Goal: Complete application form

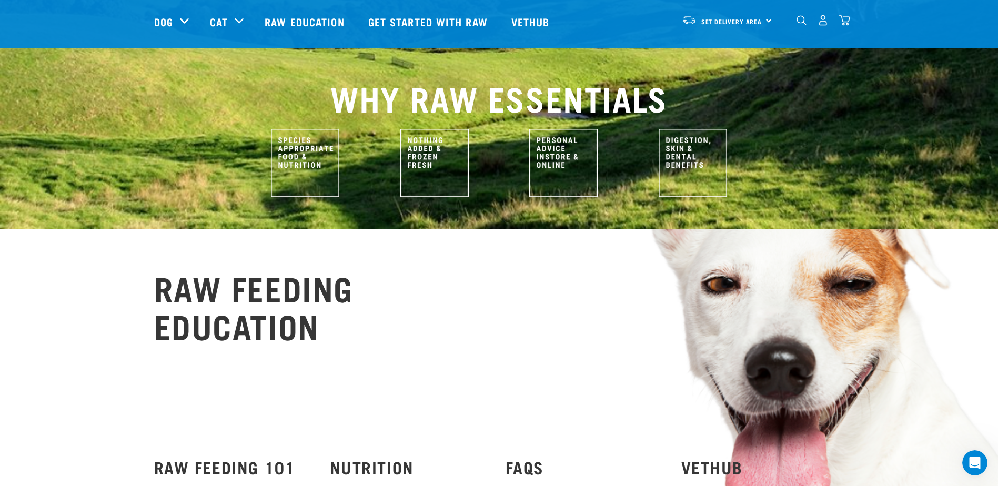
scroll to position [421, 0]
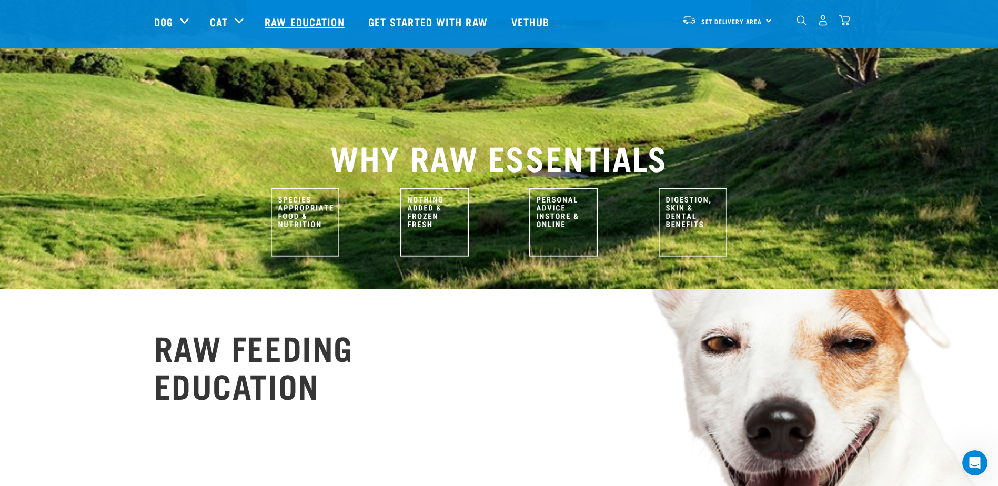
click at [303, 21] on link "Raw Education" at bounding box center [305, 22] width 103 height 42
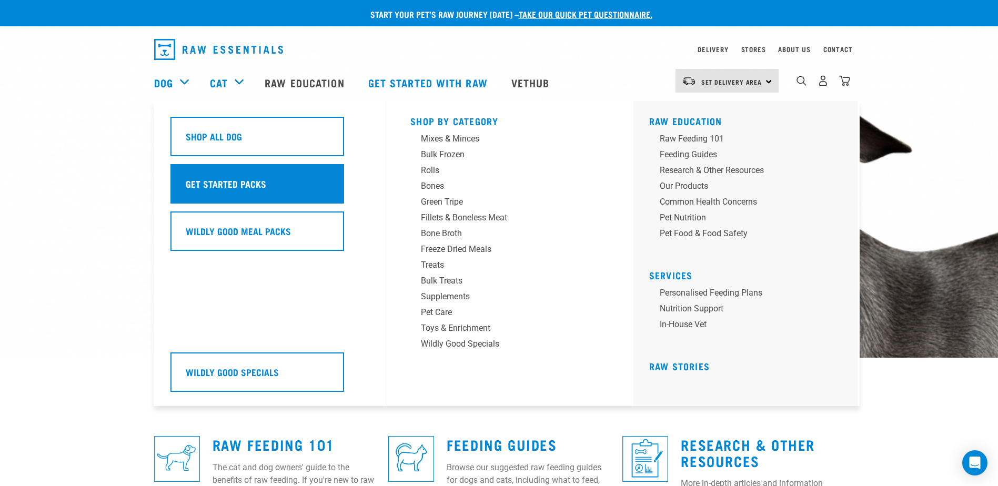
click at [238, 185] on h5 "Get Started Packs" at bounding box center [226, 184] width 80 height 14
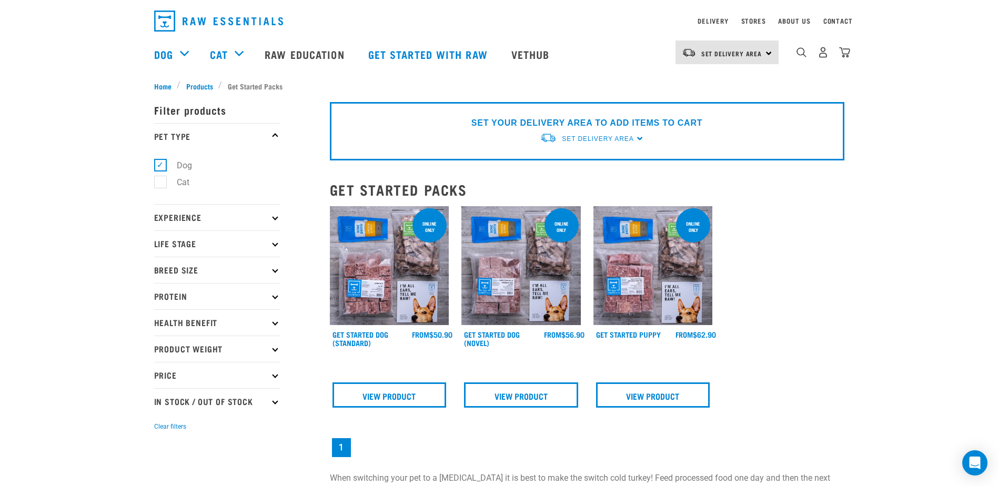
scroll to position [53, 0]
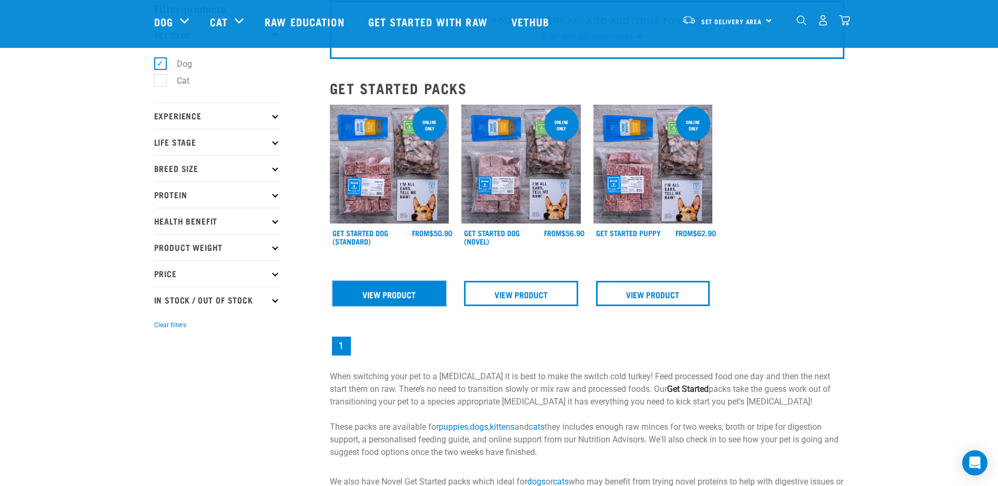
click at [397, 289] on link "View Product" at bounding box center [389, 293] width 114 height 25
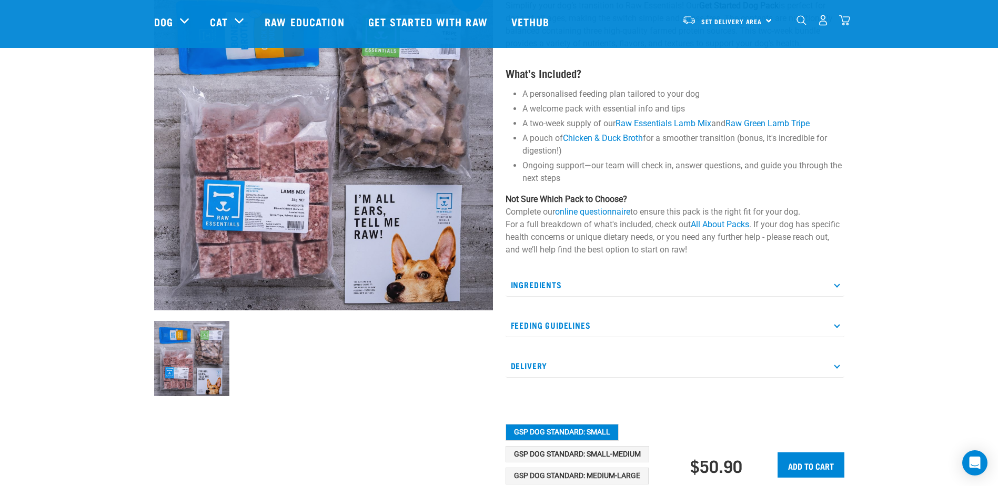
scroll to position [53, 0]
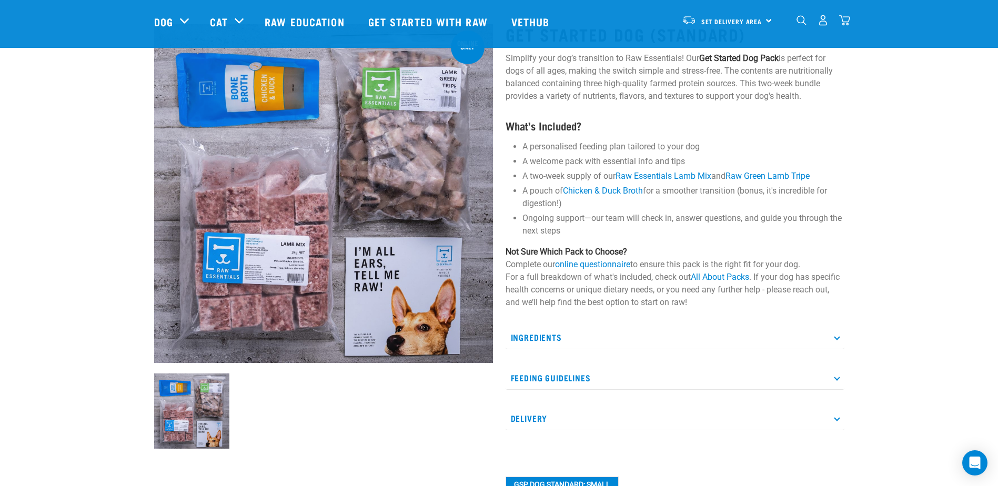
click at [837, 377] on icon at bounding box center [837, 377] width 6 height 6
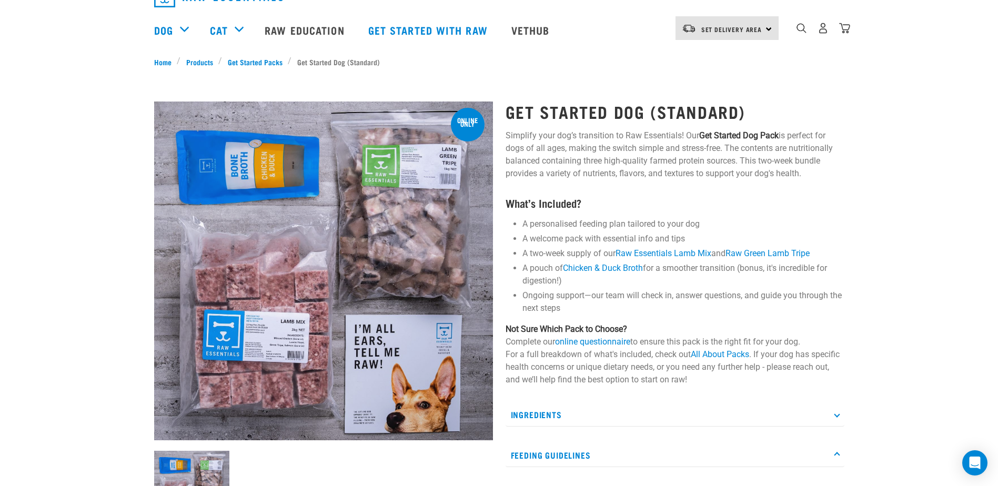
scroll to position [0, 0]
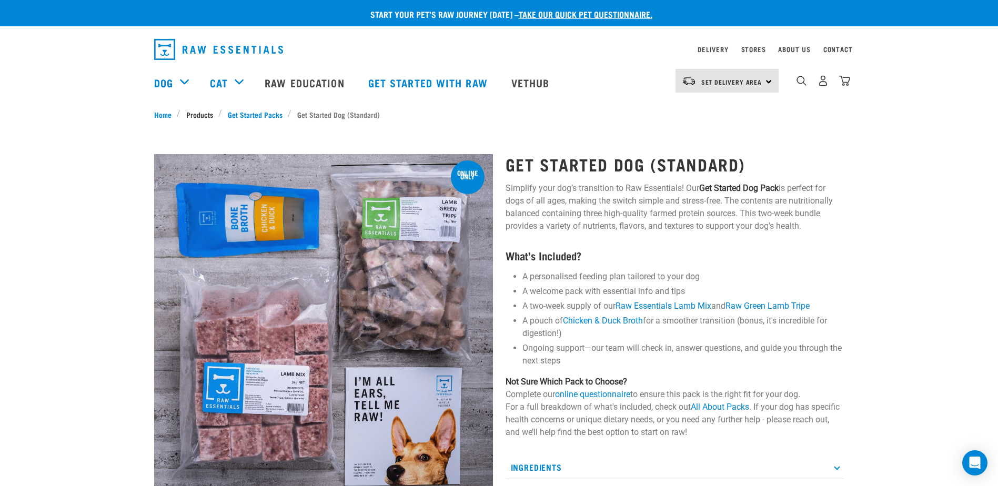
click at [198, 115] on link "Products" at bounding box center [199, 114] width 38 height 11
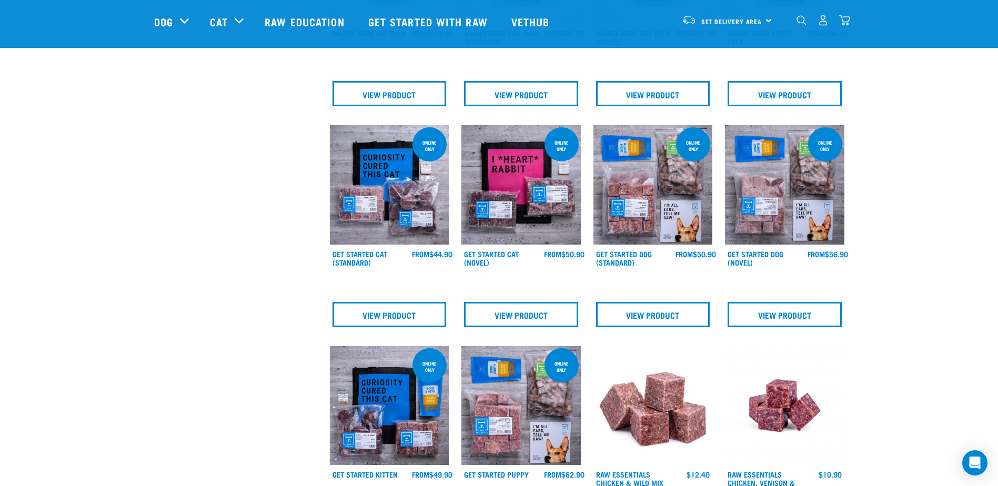
scroll to position [473, 0]
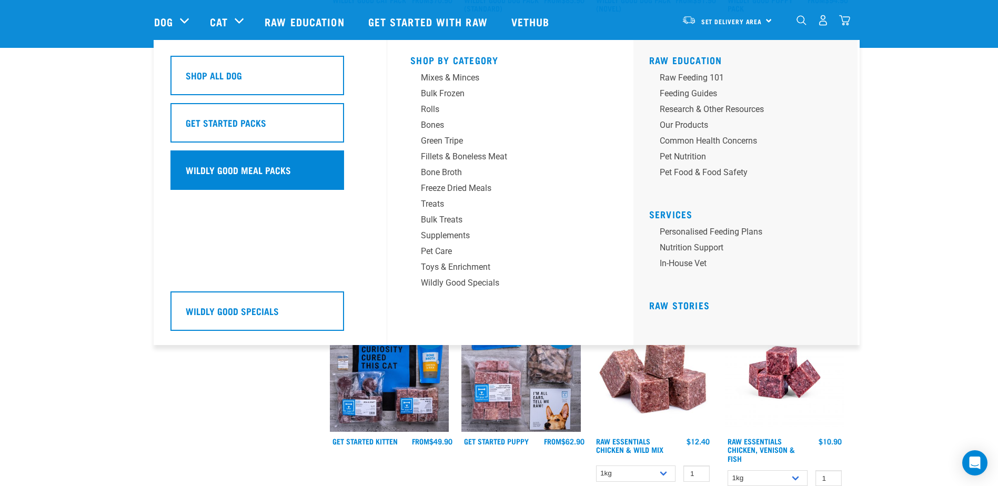
click at [236, 172] on h5 "Wildly Good Meal Packs" at bounding box center [238, 170] width 105 height 14
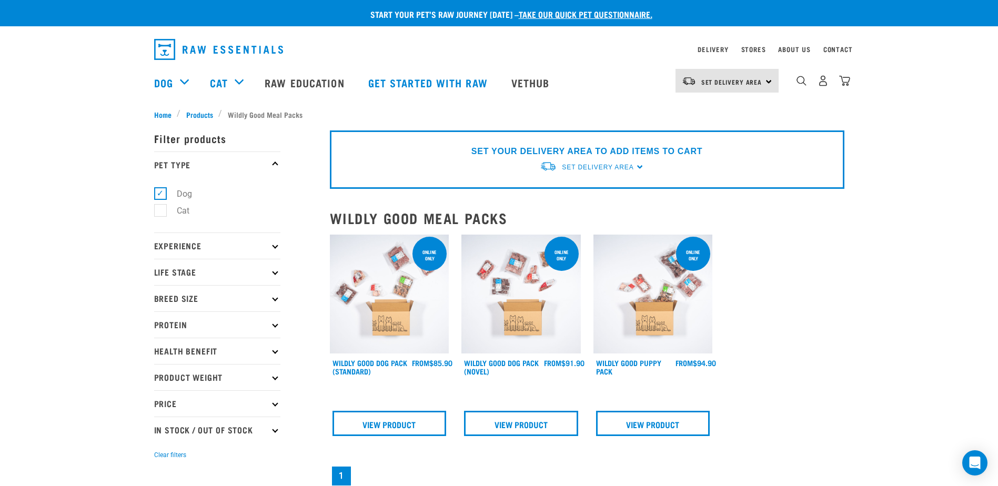
scroll to position [53, 0]
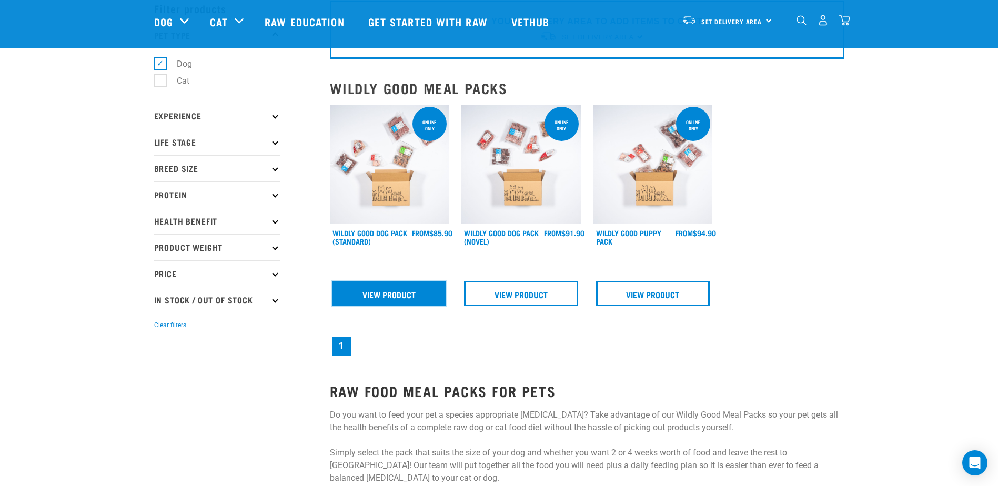
click at [386, 288] on link "View Product" at bounding box center [389, 293] width 114 height 25
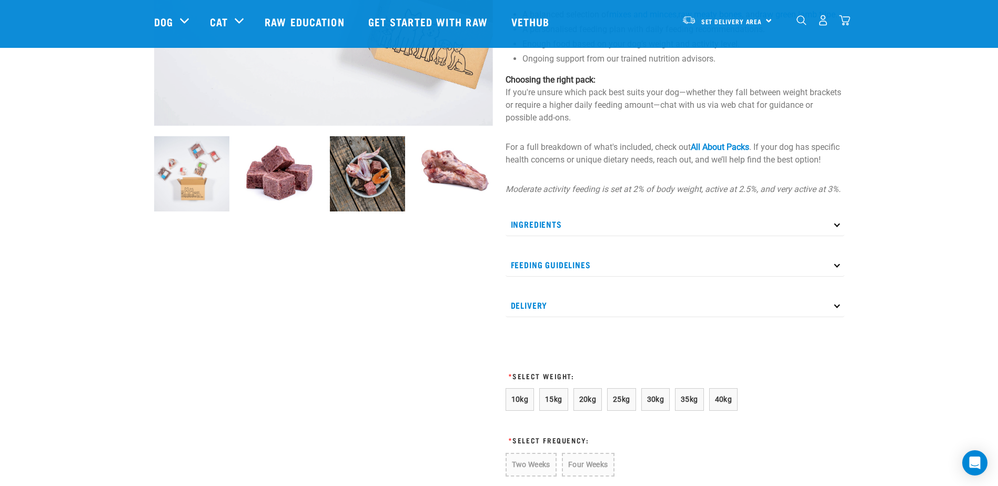
scroll to position [316, 0]
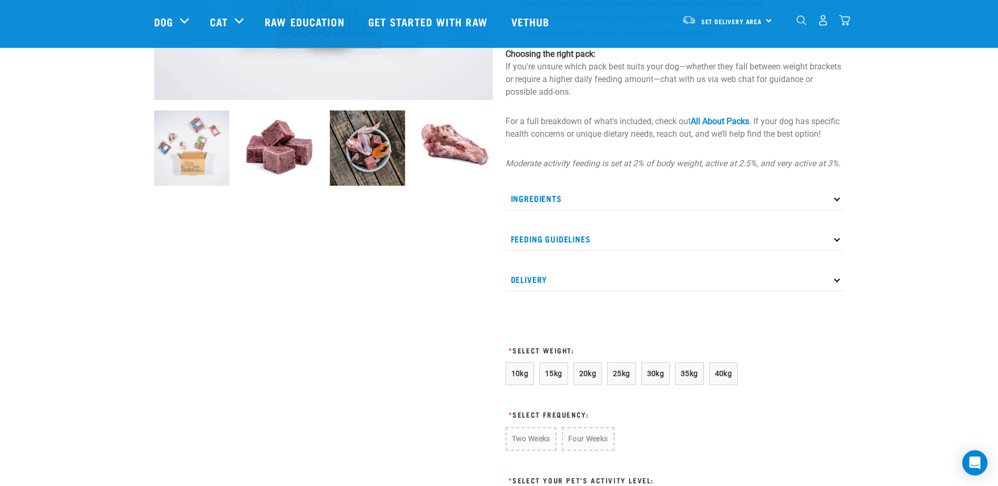
click at [833, 210] on p "Ingredients" at bounding box center [674, 199] width 339 height 24
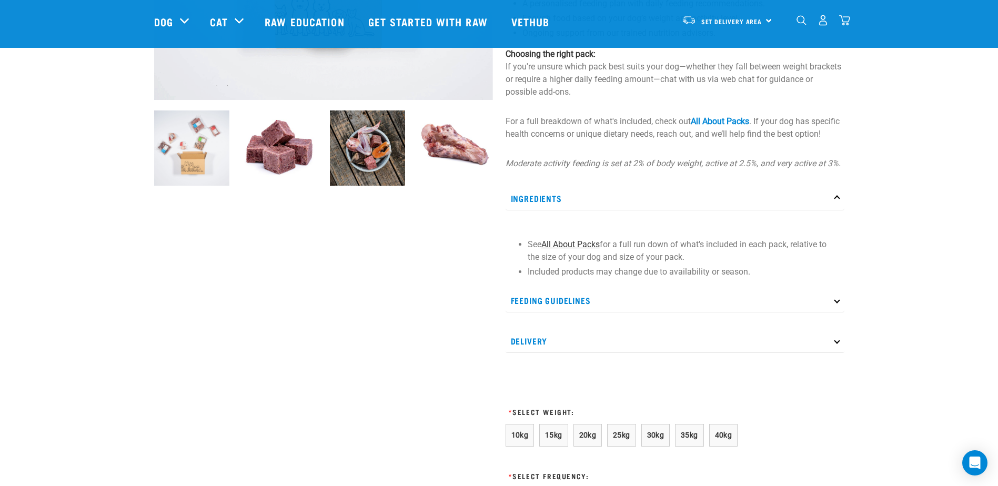
click at [583, 249] on link "All About Packs" at bounding box center [570, 244] width 58 height 10
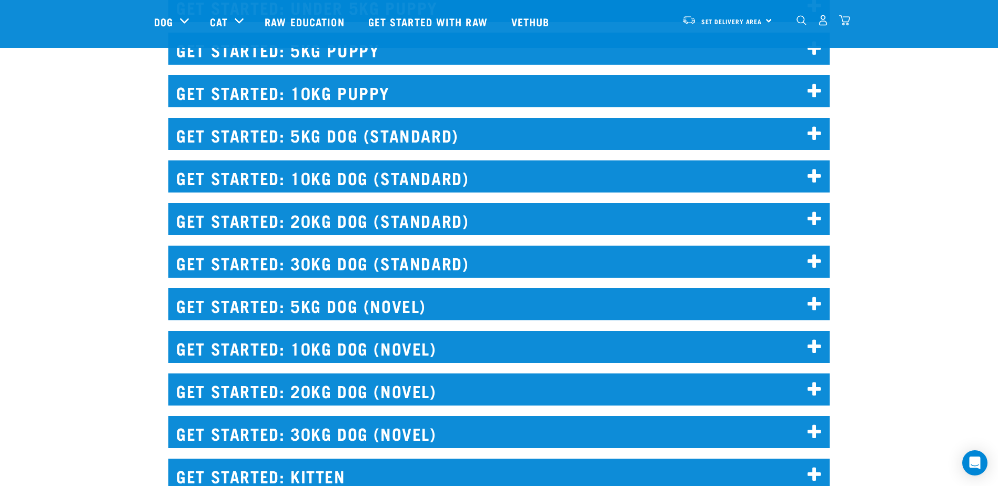
scroll to position [1315, 0]
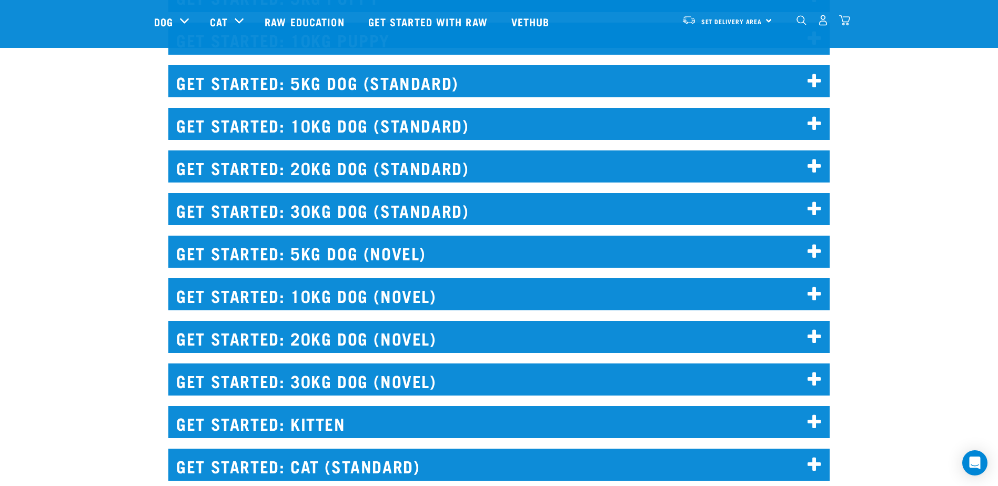
click at [807, 207] on icon at bounding box center [814, 209] width 14 height 17
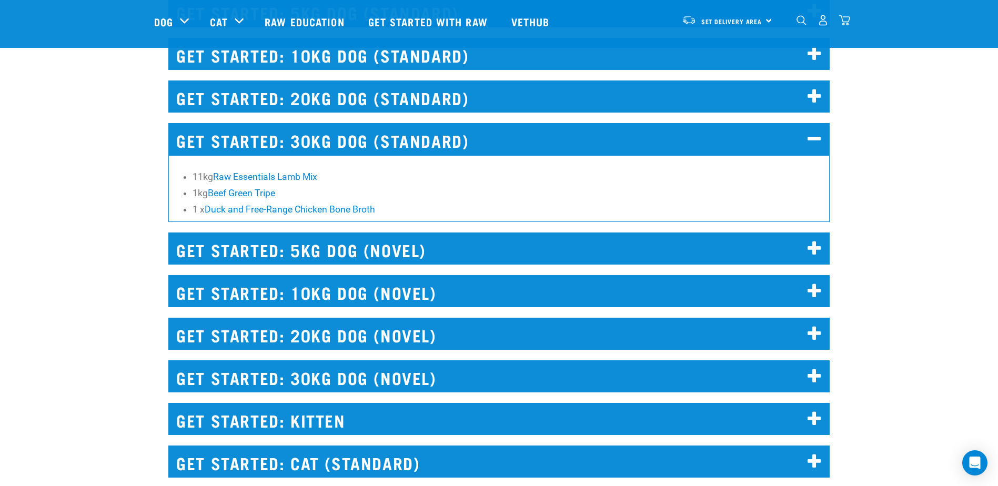
scroll to position [1420, 0]
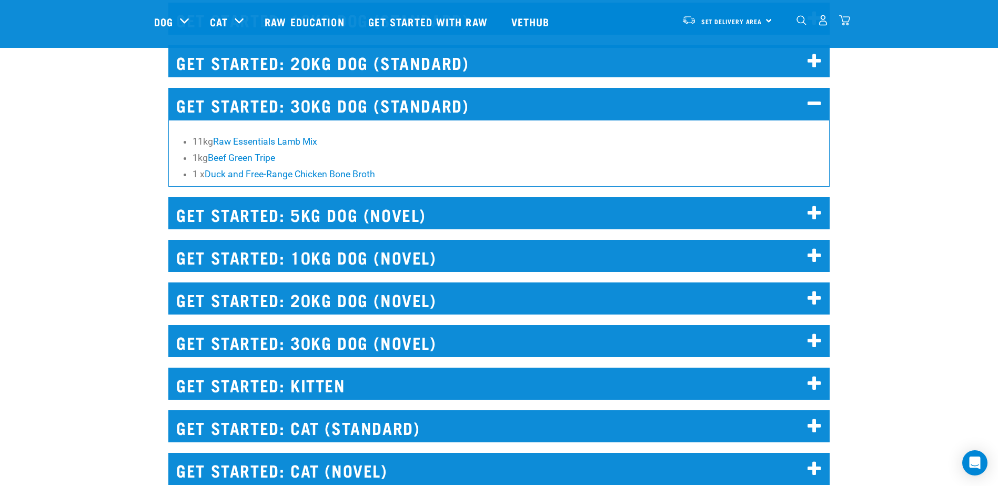
click at [813, 341] on icon at bounding box center [814, 341] width 14 height 17
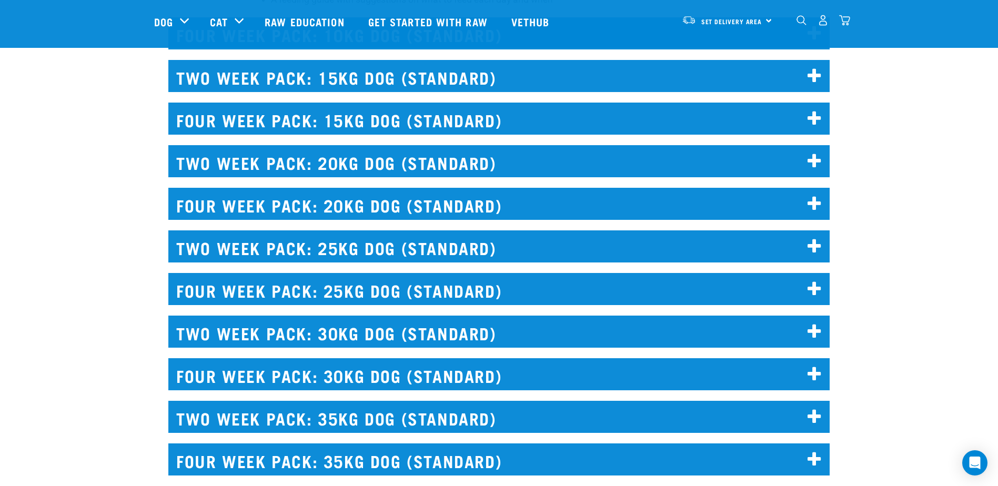
scroll to position [2735, 0]
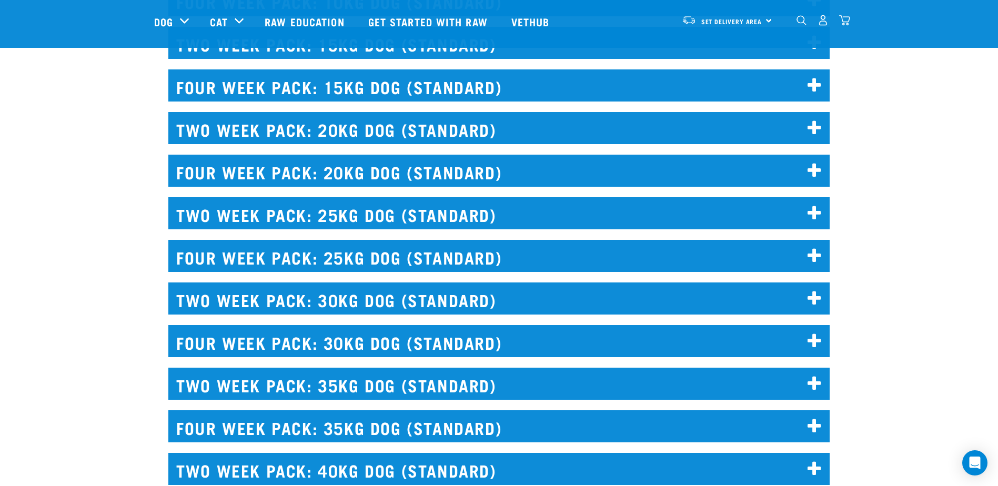
click at [817, 337] on icon at bounding box center [814, 341] width 14 height 17
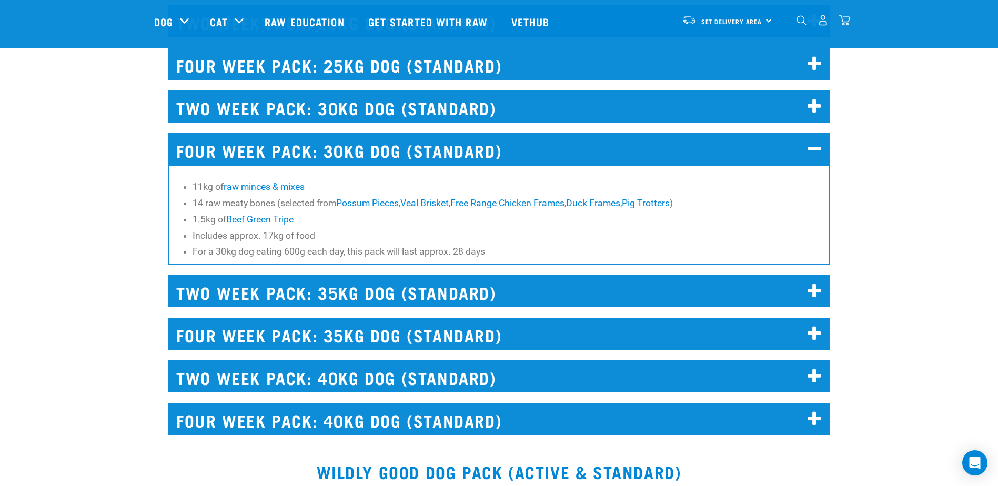
scroll to position [2945, 0]
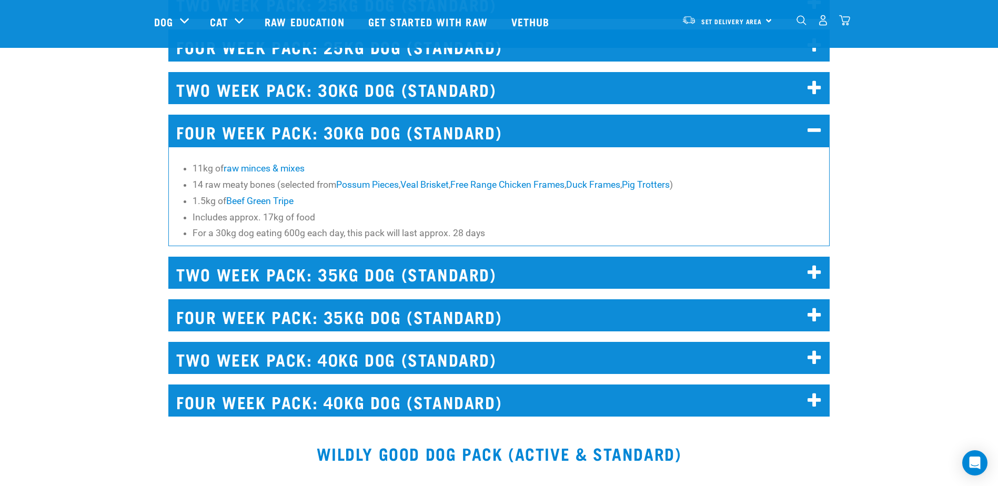
click at [304, 128] on h2 "FOUR WEEK PACK: 30KG DOG (STANDARD)" at bounding box center [498, 131] width 661 height 32
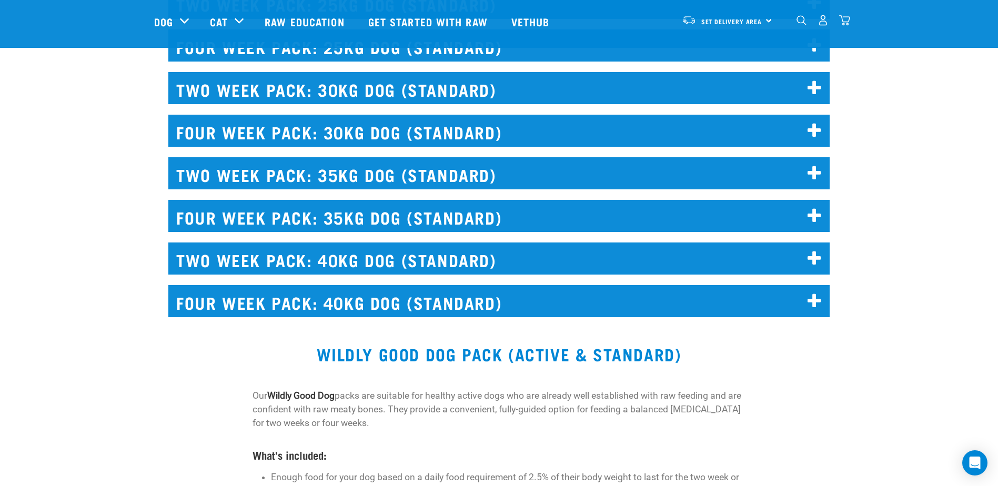
click at [304, 128] on h2 "FOUR WEEK PACK: 30KG DOG (STANDARD)" at bounding box center [498, 131] width 661 height 32
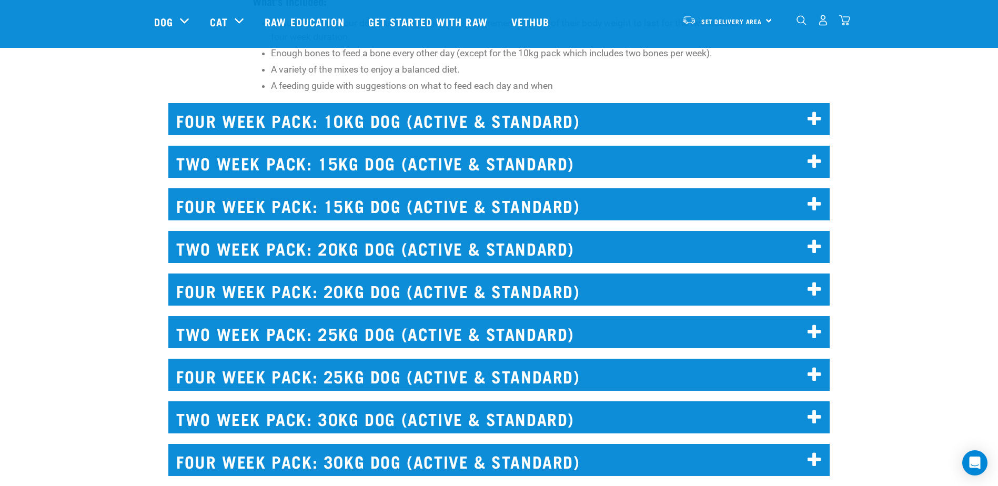
scroll to position [3313, 0]
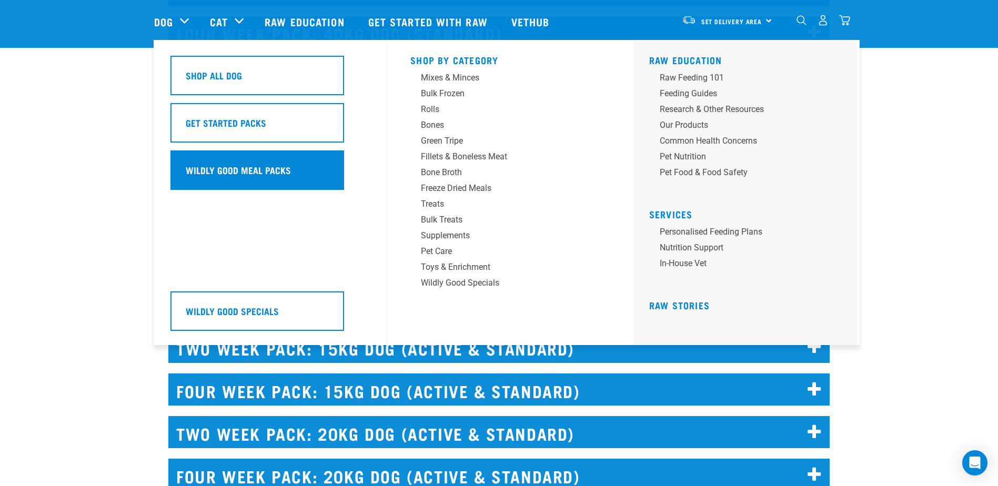
click at [219, 169] on h5 "Wildly Good Meal Packs" at bounding box center [238, 170] width 105 height 14
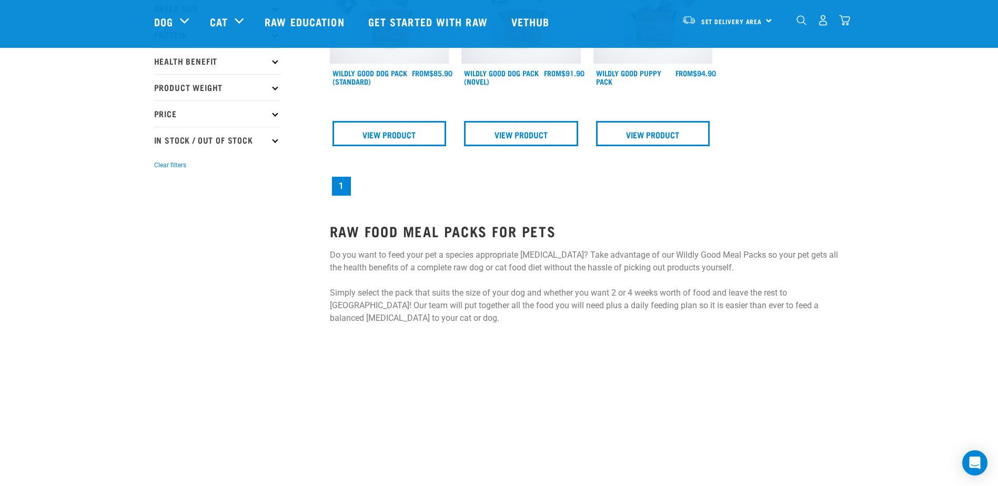
scroll to position [105, 0]
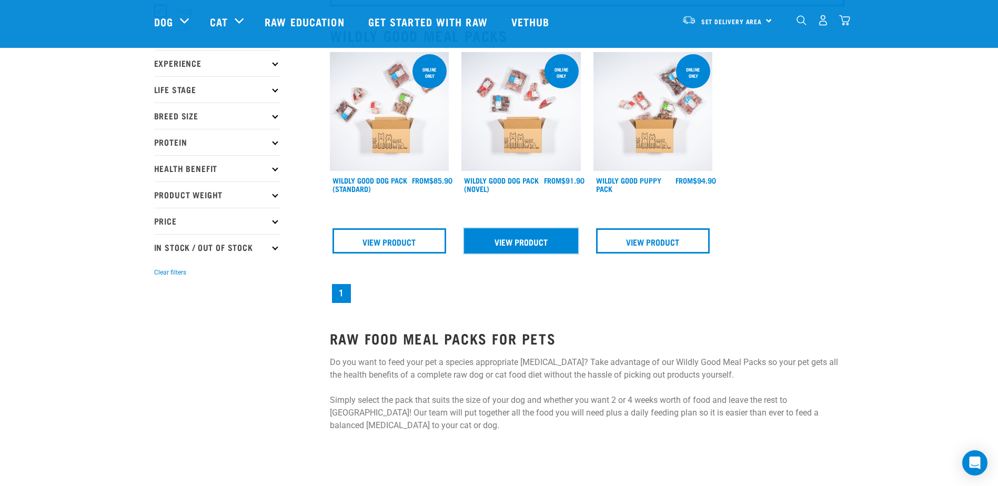
click at [530, 241] on link "View Product" at bounding box center [521, 240] width 114 height 25
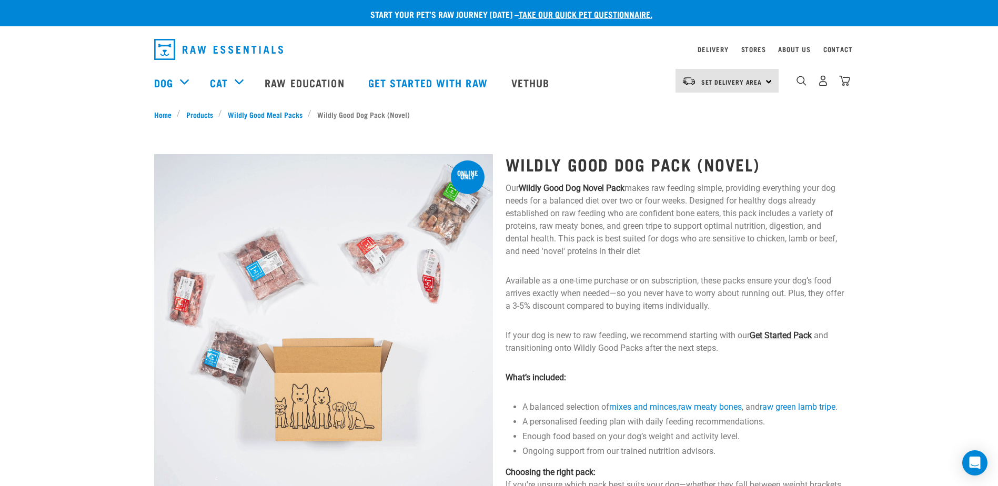
click at [791, 336] on link "Get Started Pack" at bounding box center [780, 335] width 62 height 10
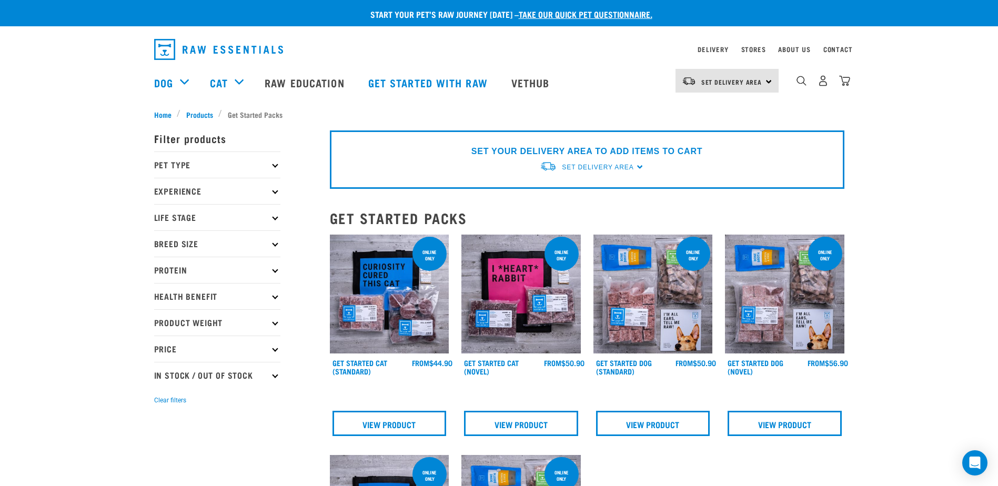
scroll to position [53, 0]
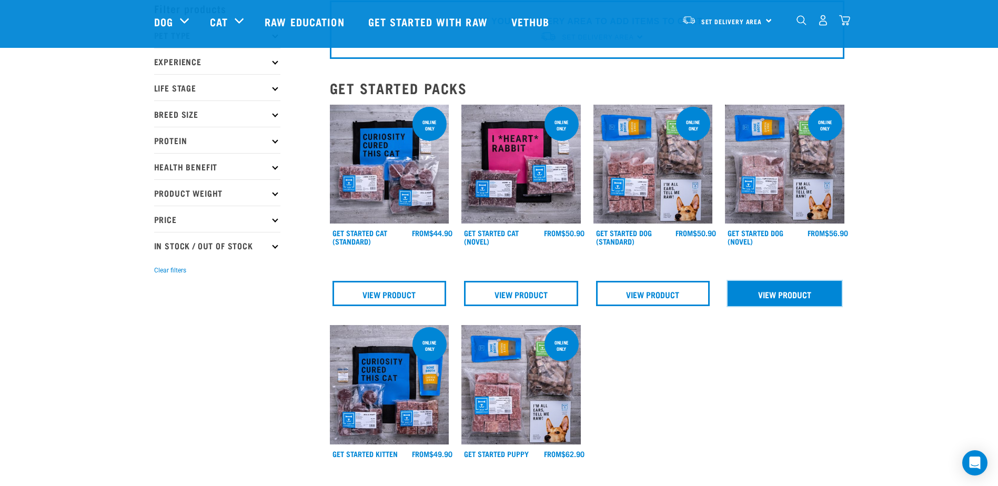
click at [788, 295] on link "View Product" at bounding box center [784, 293] width 114 height 25
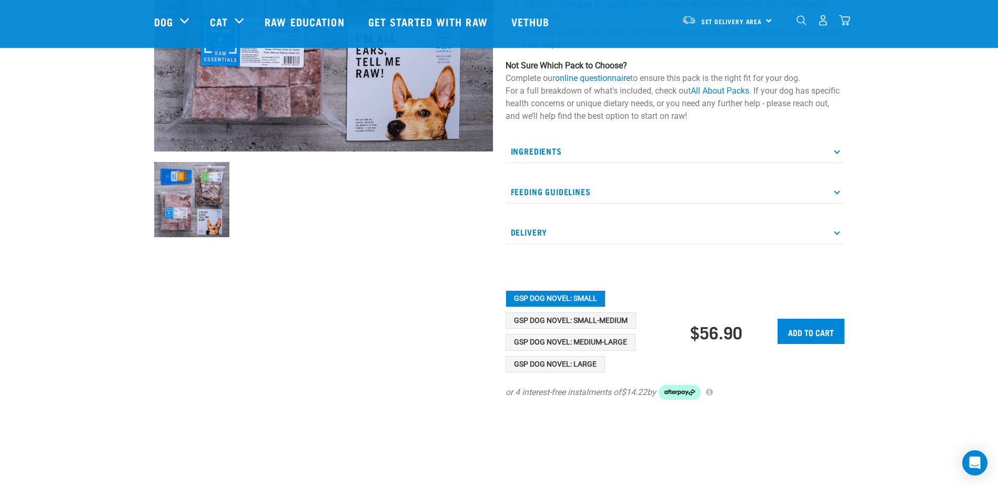
scroll to position [263, 0]
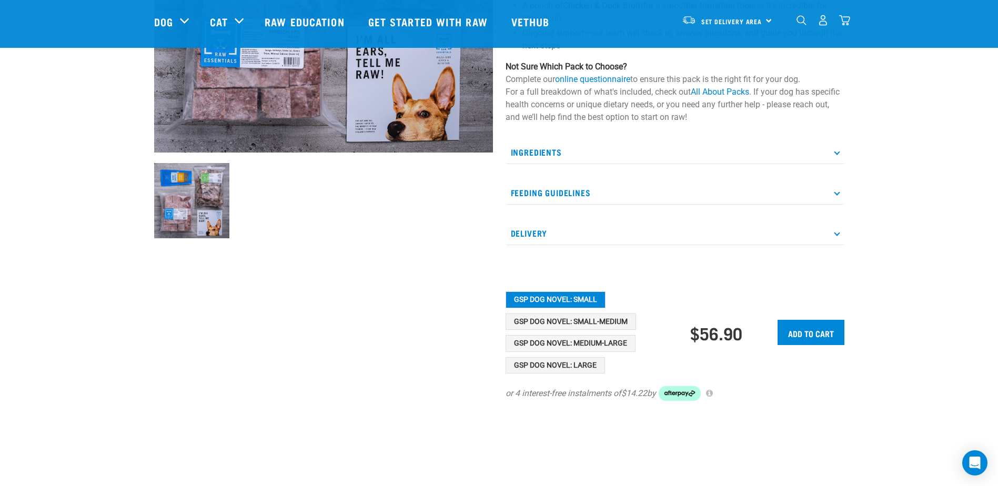
click at [837, 197] on p "Feeding Guidelines" at bounding box center [674, 193] width 339 height 24
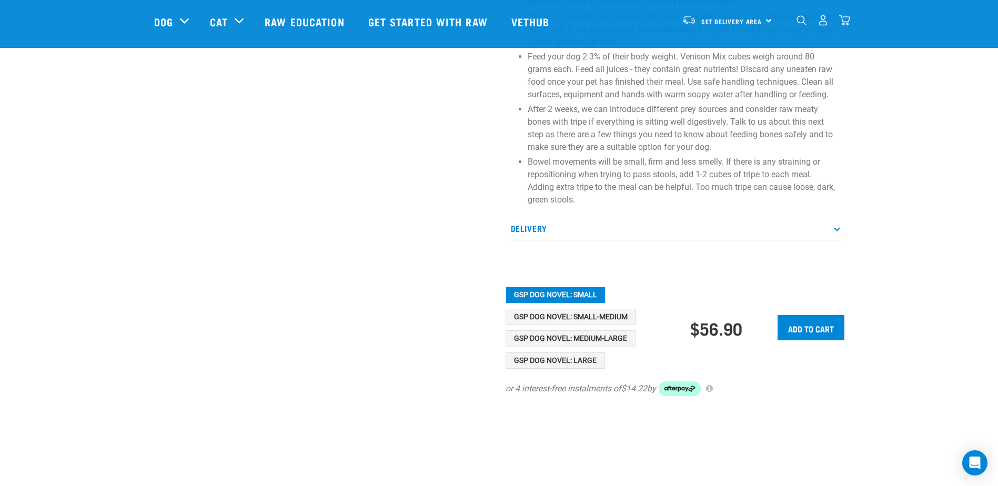
scroll to position [578, 0]
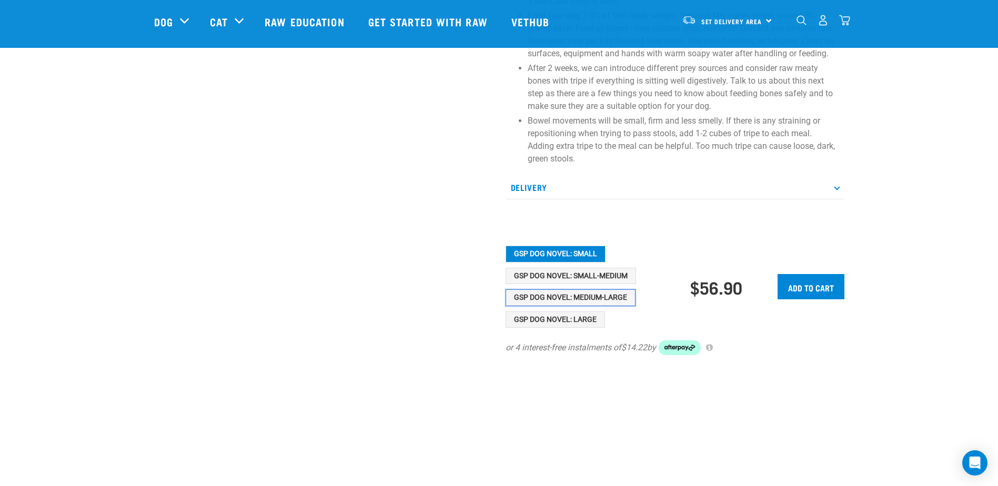
click at [606, 296] on button "GSP Dog Novel: Medium-Large" at bounding box center [570, 297] width 130 height 17
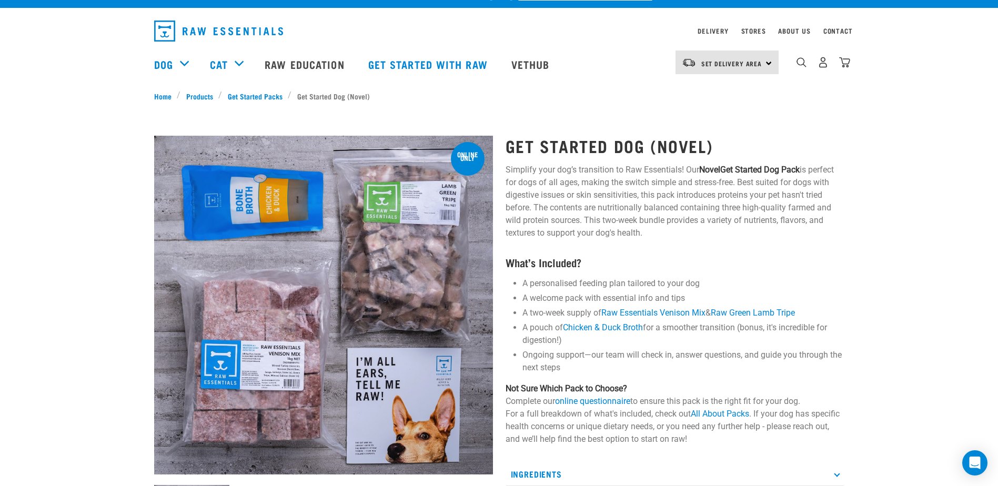
scroll to position [0, 0]
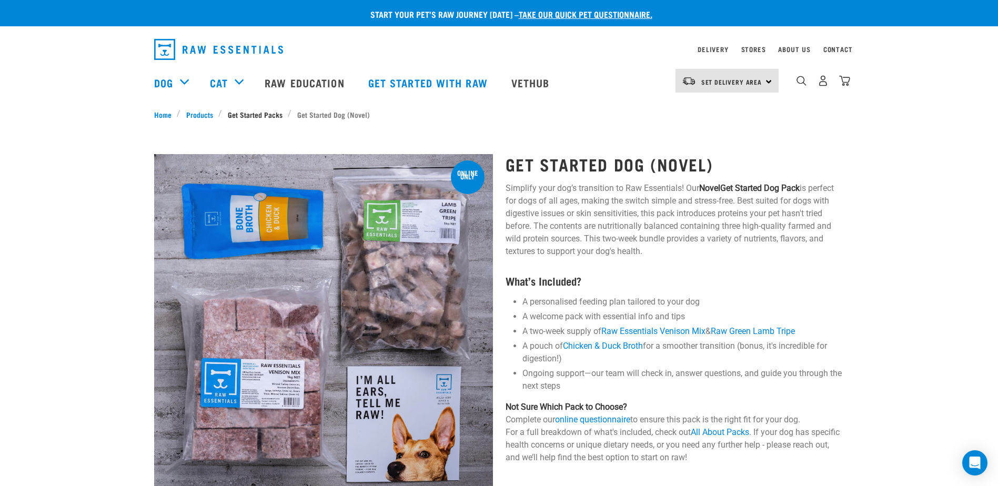
click at [250, 114] on link "Get Started Packs" at bounding box center [255, 114] width 66 height 11
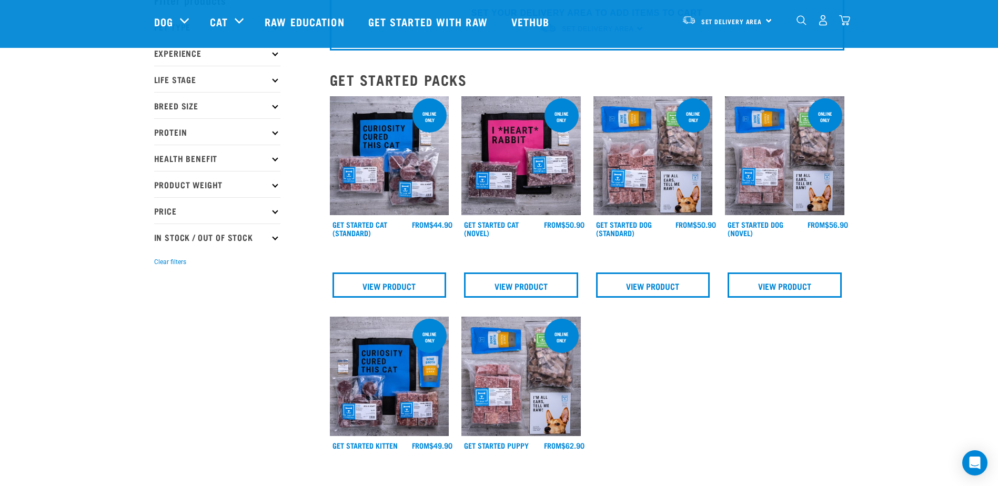
scroll to position [53, 0]
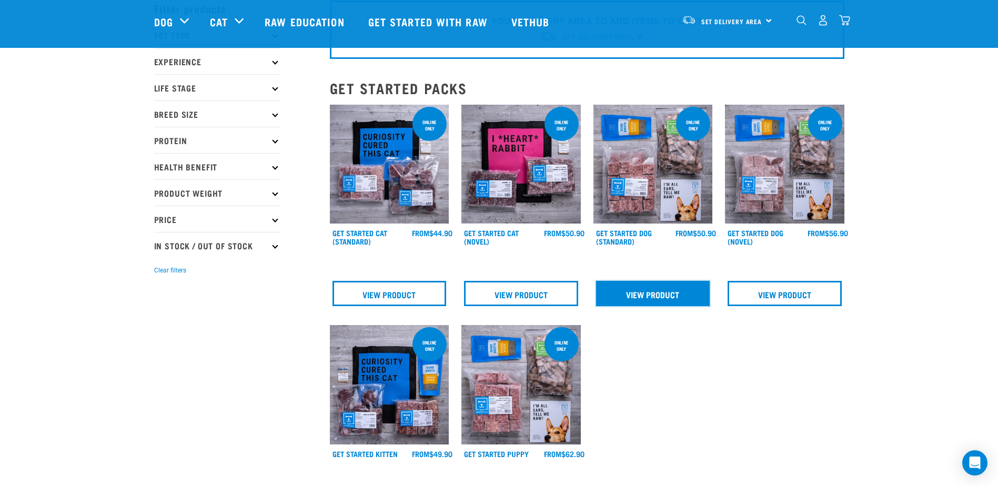
click at [664, 294] on link "View Product" at bounding box center [653, 293] width 114 height 25
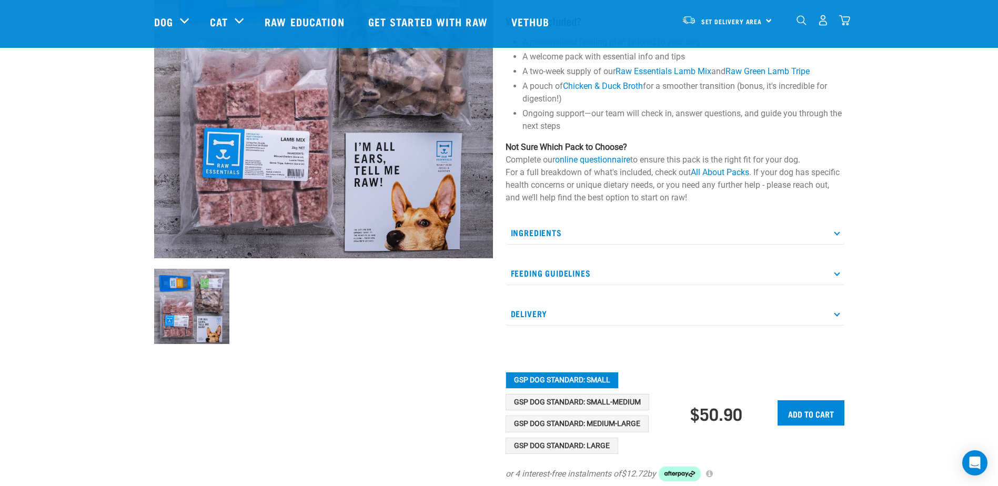
scroll to position [158, 0]
click at [591, 443] on button "GSP Dog Standard: Large" at bounding box center [561, 445] width 113 height 17
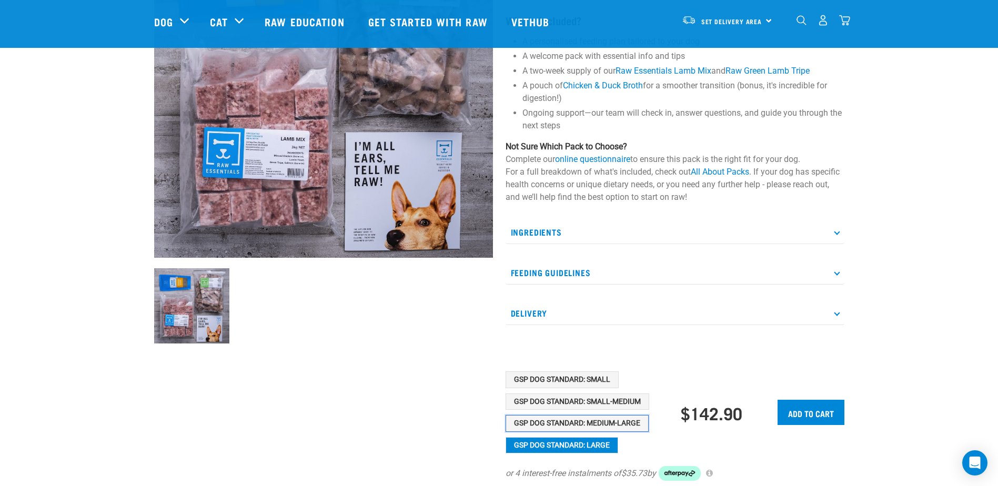
click at [621, 422] on button "GSP Dog Standard: Medium-Large" at bounding box center [576, 423] width 143 height 17
click at [836, 275] on icon at bounding box center [837, 272] width 6 height 6
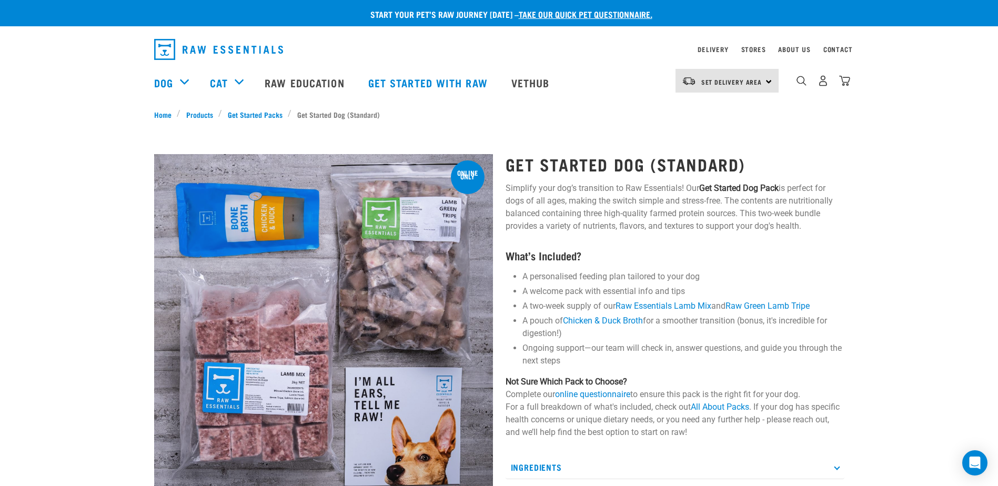
scroll to position [53, 0]
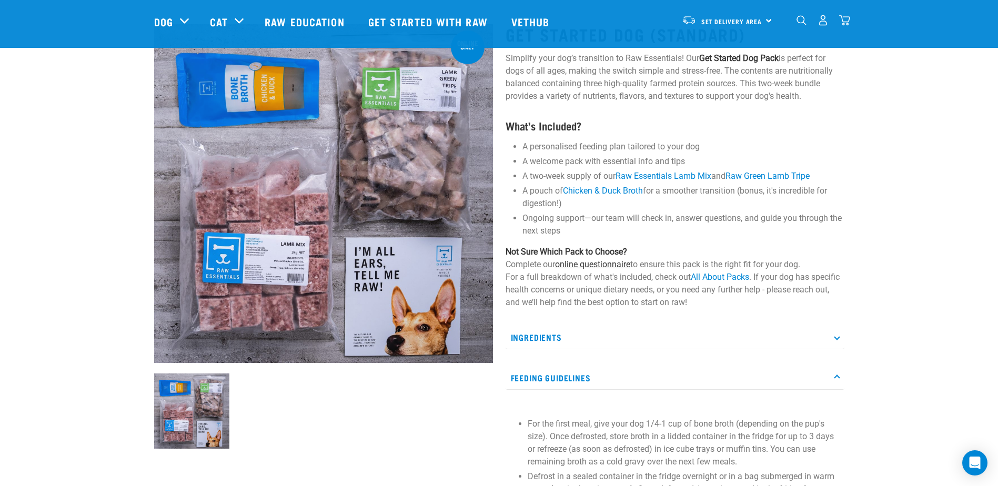
click at [599, 263] on link "online questionnaire" at bounding box center [592, 264] width 75 height 10
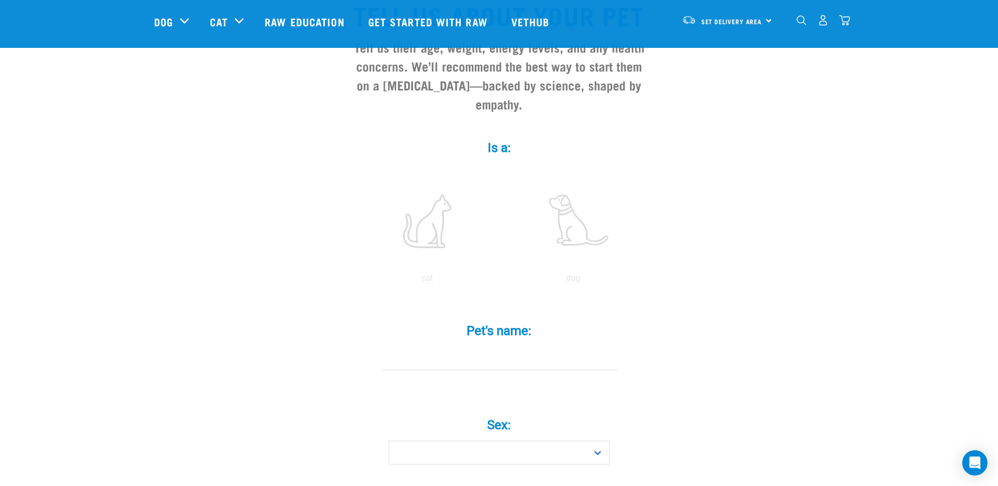
scroll to position [53, 0]
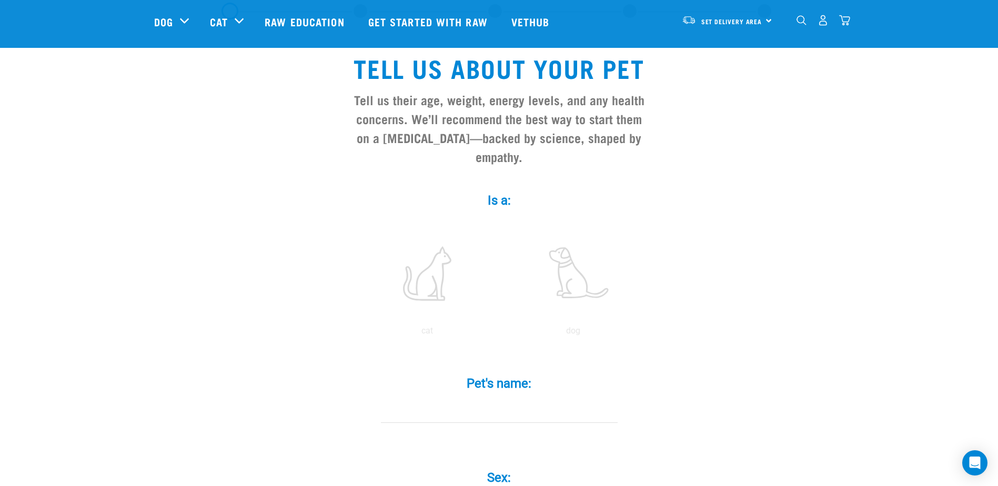
click at [504, 399] on input "Pet's name: *" at bounding box center [499, 411] width 237 height 24
type input "Opie"
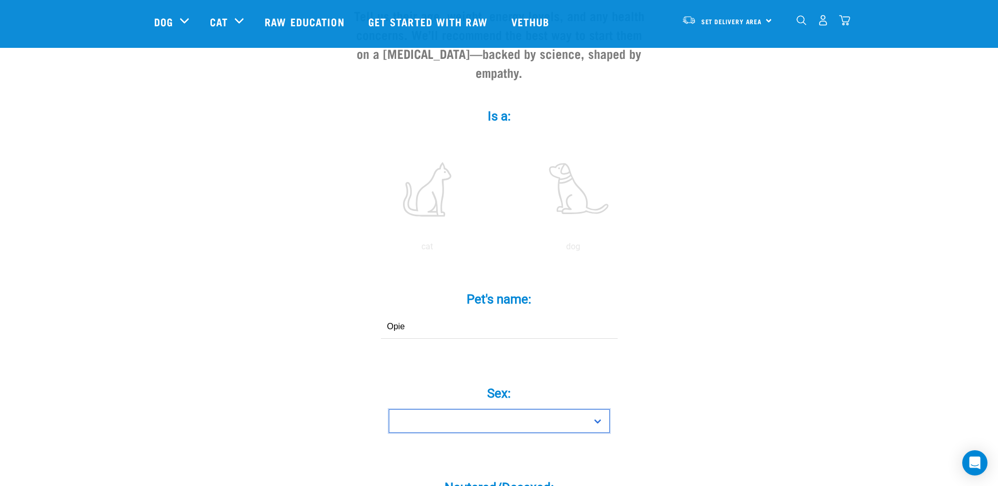
scroll to position [222, 0]
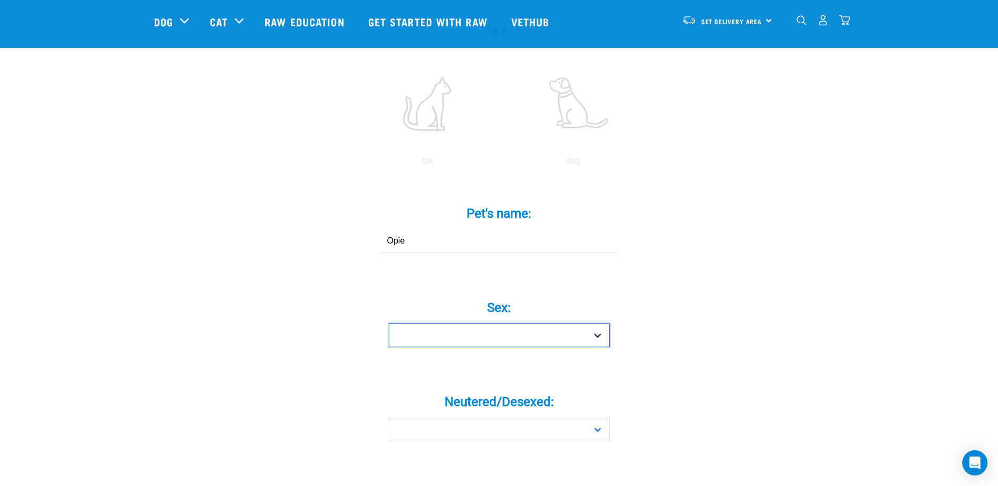
click at [600, 323] on select "Boy Girl" at bounding box center [499, 335] width 221 height 24
select select "boy"
click at [389, 323] on select "Boy Girl" at bounding box center [499, 335] width 221 height 24
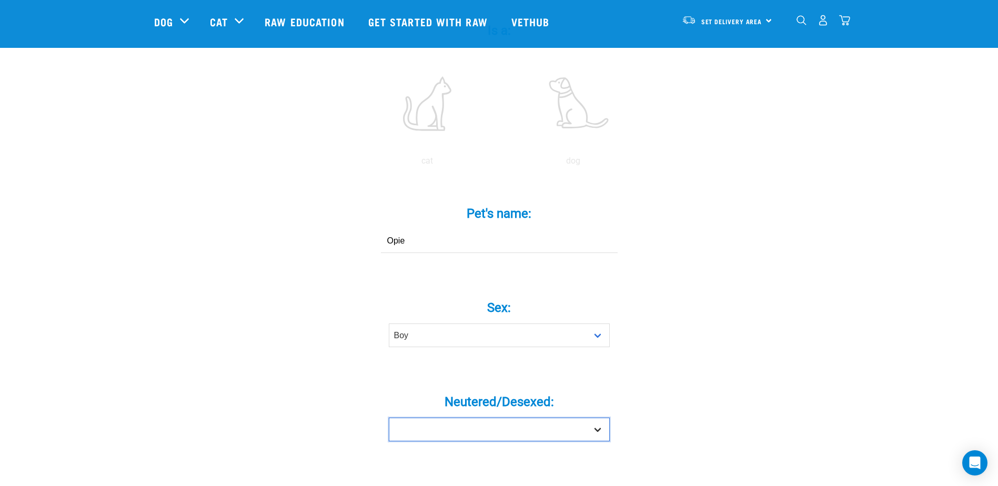
click at [595, 418] on select "Yes No" at bounding box center [499, 430] width 221 height 24
select select "yes"
click at [389, 418] on select "Yes No" at bounding box center [499, 430] width 221 height 24
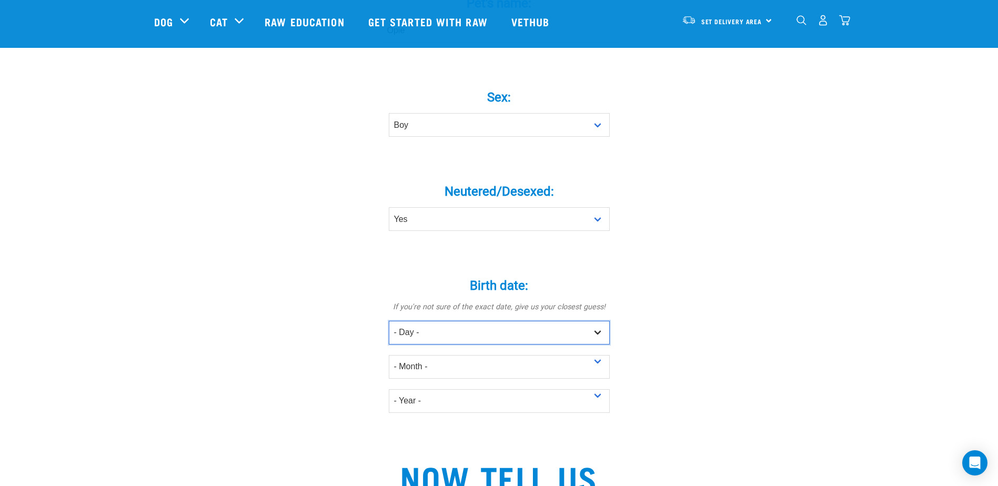
click at [597, 321] on select "- Day - 1 2 3 4 5 6 7 8 9 10 11 12 13 14 15 16 17 18 19 20 21 22 23 24 25 26 27" at bounding box center [499, 333] width 221 height 24
select select "26"
click at [389, 321] on select "- Day - 1 2 3 4 5 6 7 8 9 10 11 12 13 14 15 16 17 18 19 20 21 22 23 24 25 26 27" at bounding box center [499, 333] width 221 height 24
click at [600, 355] on select "- Month - January February March April May June July August September October N…" at bounding box center [499, 367] width 221 height 24
select select "May"
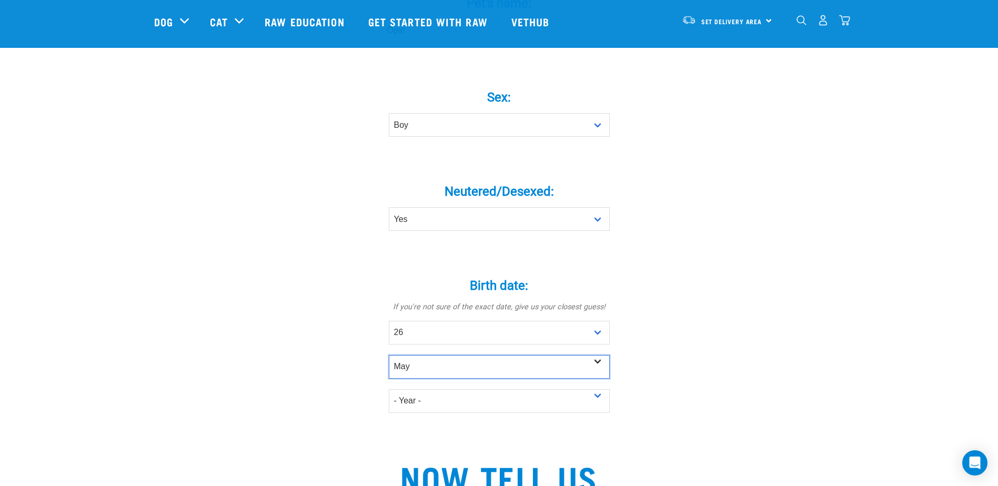
click at [389, 355] on select "- Month - January February March April May June July August September October N…" at bounding box center [499, 367] width 221 height 24
click at [596, 321] on select "- Day - 1 2 3 4 5 6 7 8 9 10 11 12 13 14 15 16 17 18 19 20 21 22 23 24 25 26 27" at bounding box center [499, 333] width 221 height 24
select select "22"
click at [389, 321] on select "- Day - 1 2 3 4 5 6 7 8 9 10 11 12 13 14 15 16 17 18 19 20 21 22 23 24 25 26 27" at bounding box center [499, 333] width 221 height 24
click at [594, 389] on select "- Year - 2025 2024 2023 2022 2021 2020 2019 2018 2017 2016 2015 2014 2013 2012" at bounding box center [499, 401] width 221 height 24
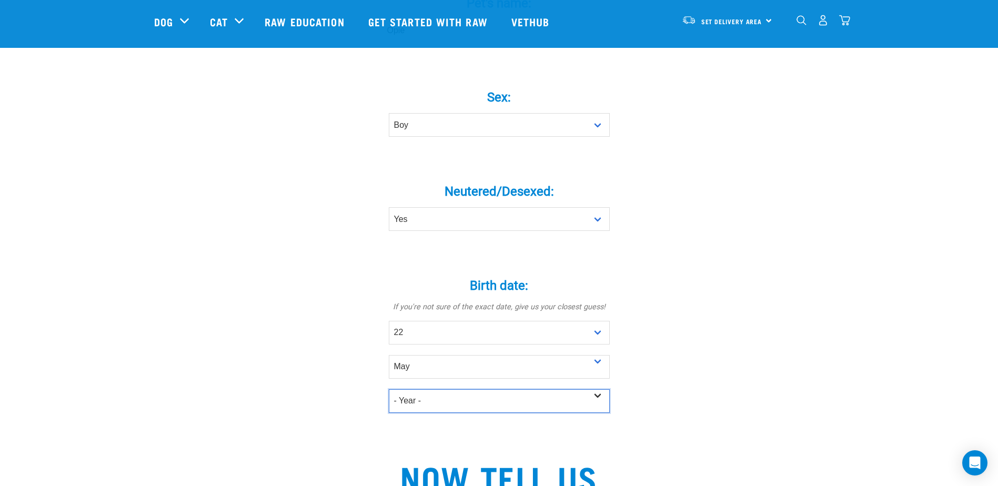
select select "2017"
click at [389, 389] on select "- Year - 2025 2024 2023 2022 2021 2020 2019 2018 2017 2016 2015 2014 2013 2012" at bounding box center [499, 401] width 221 height 24
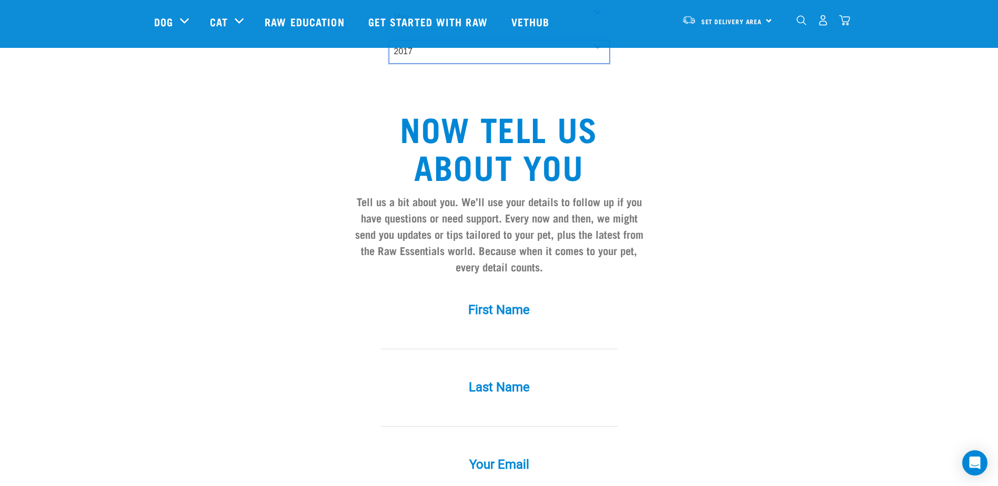
scroll to position [748, 0]
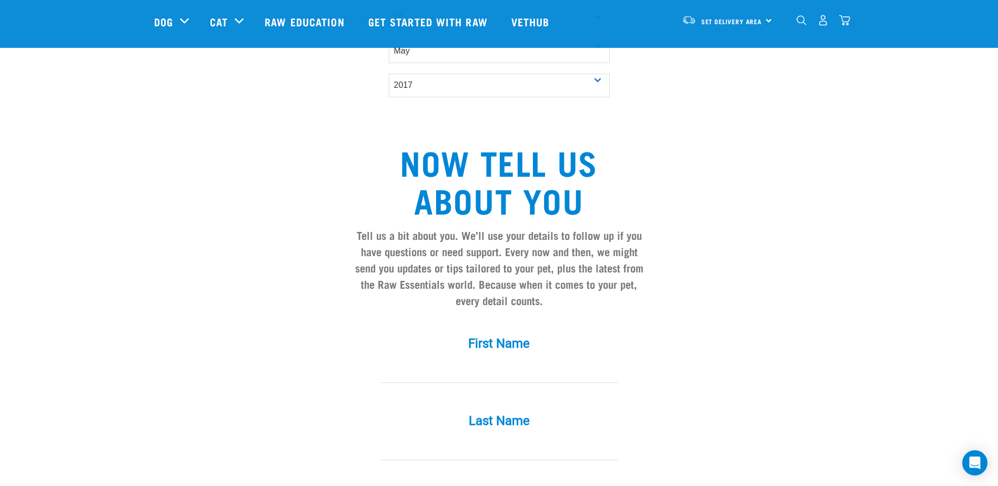
click at [527, 359] on input "First Name *" at bounding box center [499, 371] width 237 height 24
type input "Jules"
type input "Samasoni"
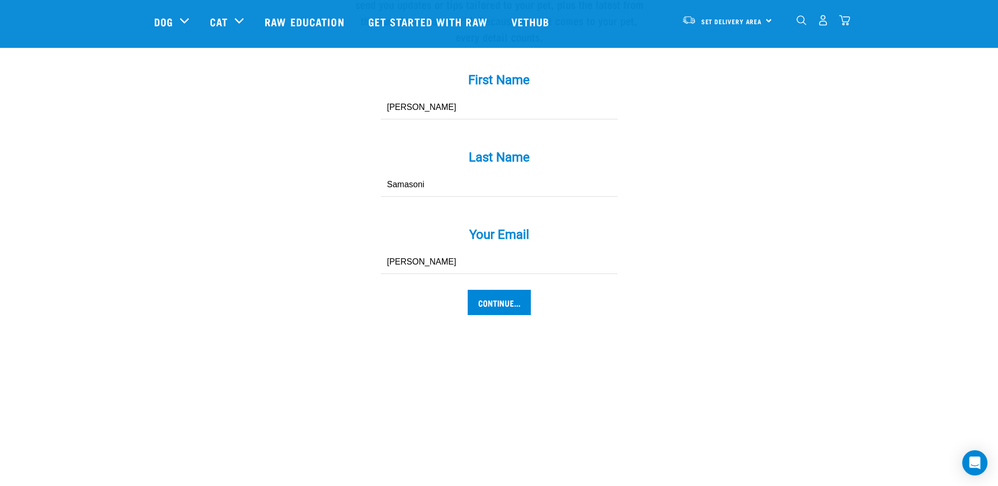
type input "jules.samasoni@gmail.com"
click at [498, 290] on input "Continue..." at bounding box center [499, 302] width 63 height 25
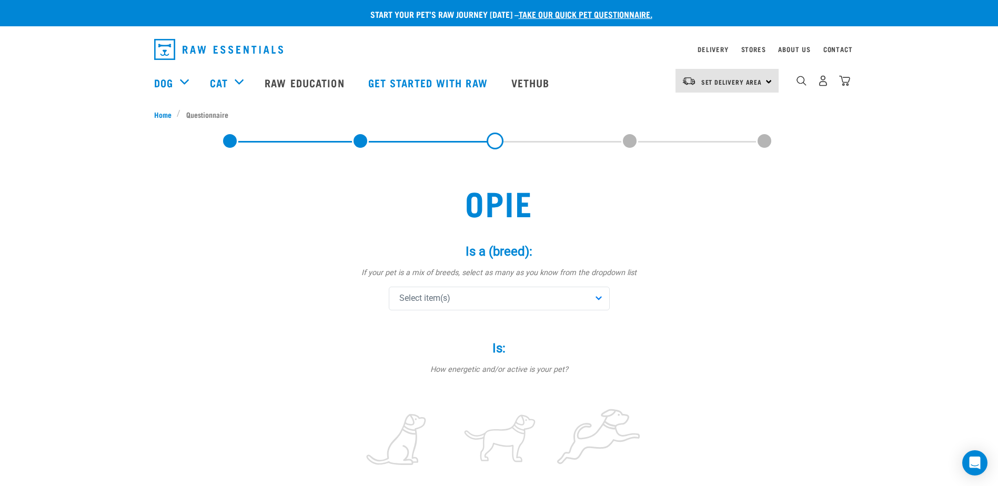
click at [596, 300] on div "Select item(s)" at bounding box center [499, 299] width 221 height 24
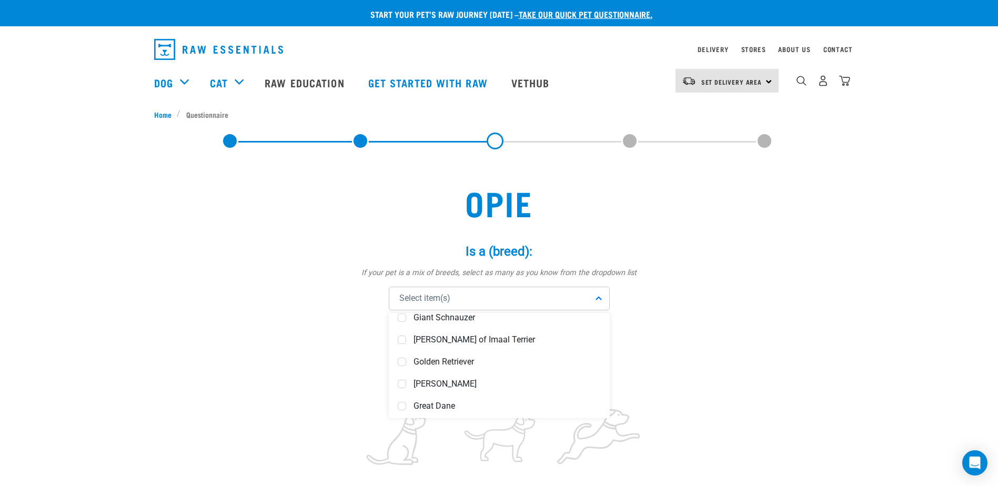
click at [484, 295] on div "Select item(s)" at bounding box center [499, 299] width 221 height 24
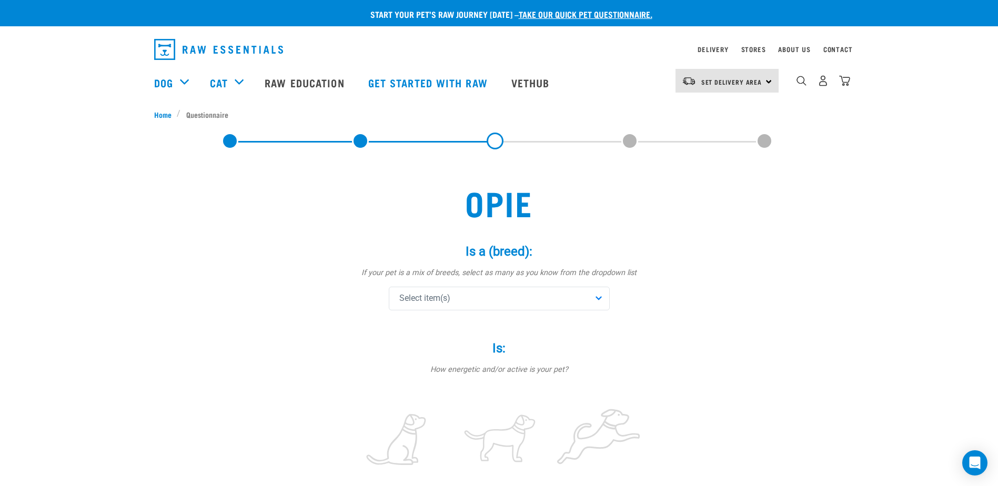
click at [446, 293] on span "Select item(s)" at bounding box center [424, 298] width 51 height 13
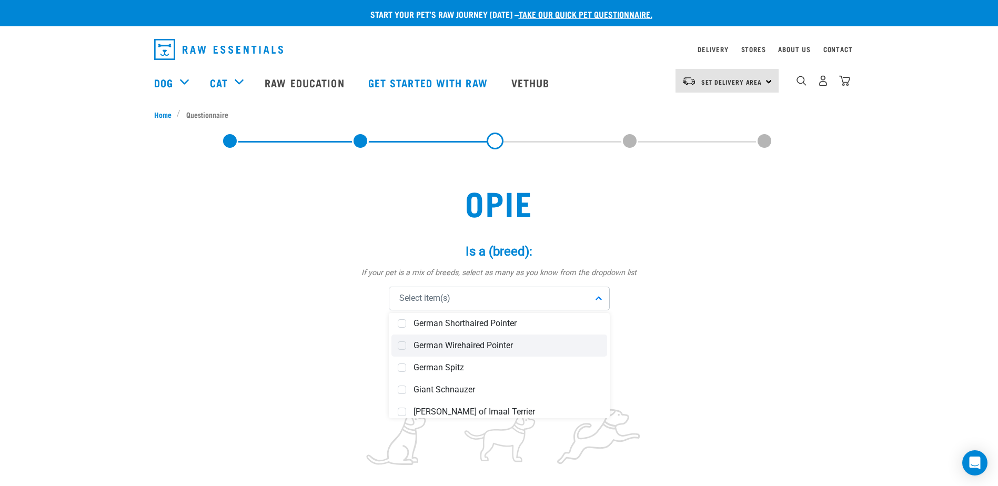
scroll to position [1735, 0]
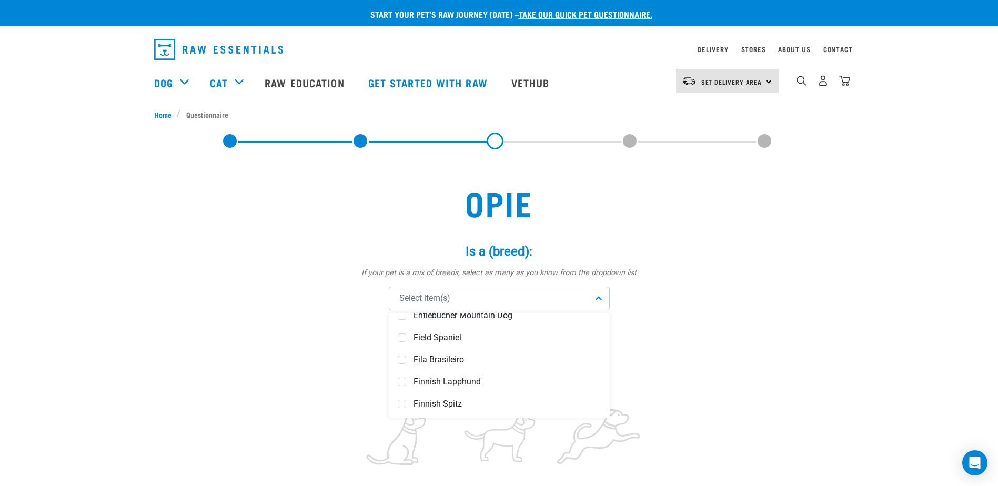
drag, startPoint x: 609, startPoint y: 354, endPoint x: 607, endPoint y: 304, distance: 50.0
click at [607, 304] on div "Select item(s) Affenpinscher Afghan Hound Airedale Terrier Akita Inu Alaskan Ma…" at bounding box center [499, 299] width 221 height 24
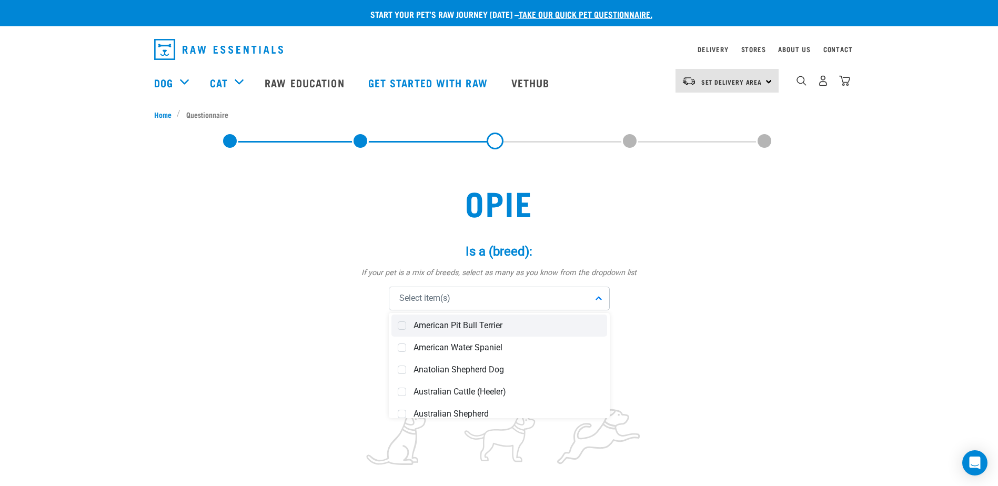
click at [522, 327] on span "American Pit Bull Terrier" at bounding box center [506, 325] width 187 height 11
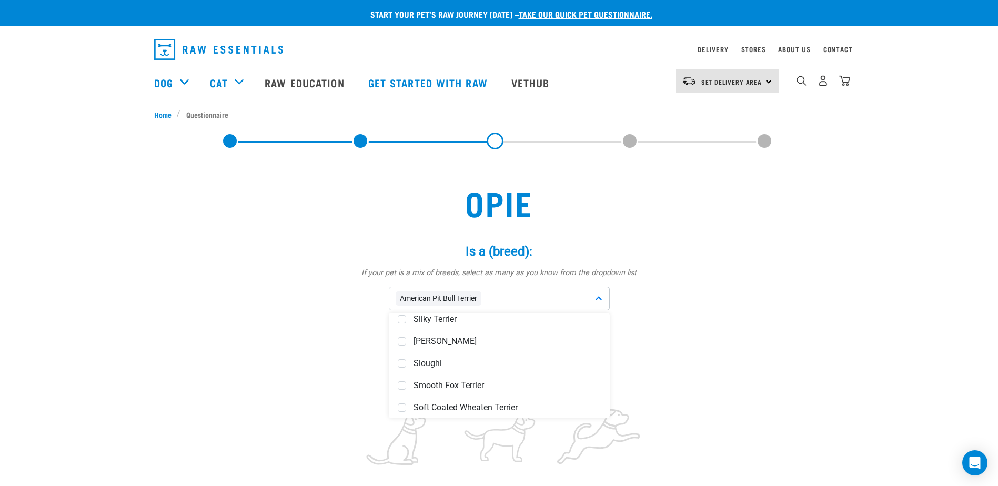
scroll to position [3800, 0]
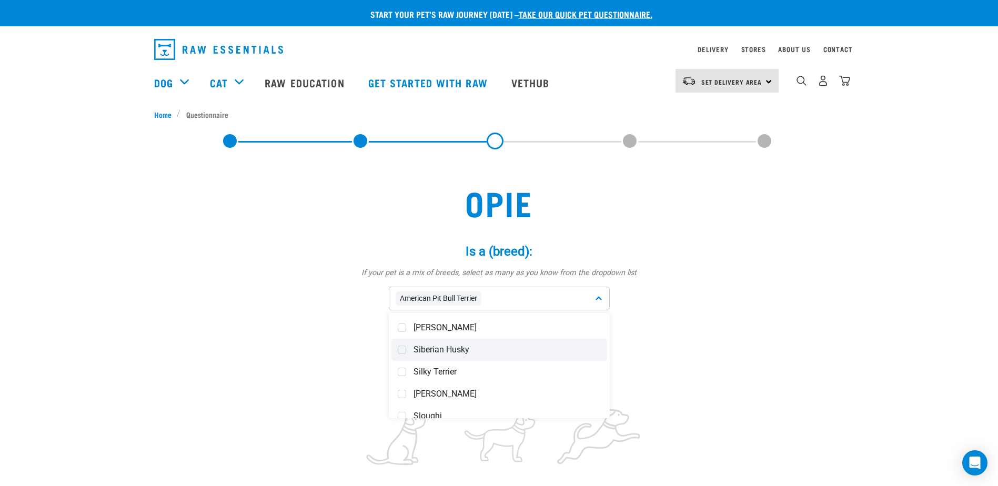
click at [460, 348] on span "Siberian Husky" at bounding box center [506, 349] width 187 height 11
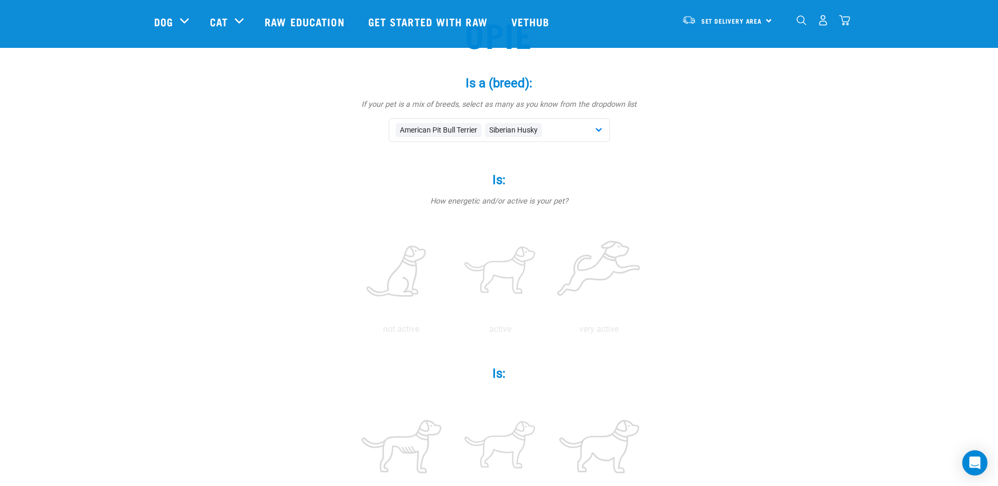
scroll to position [105, 0]
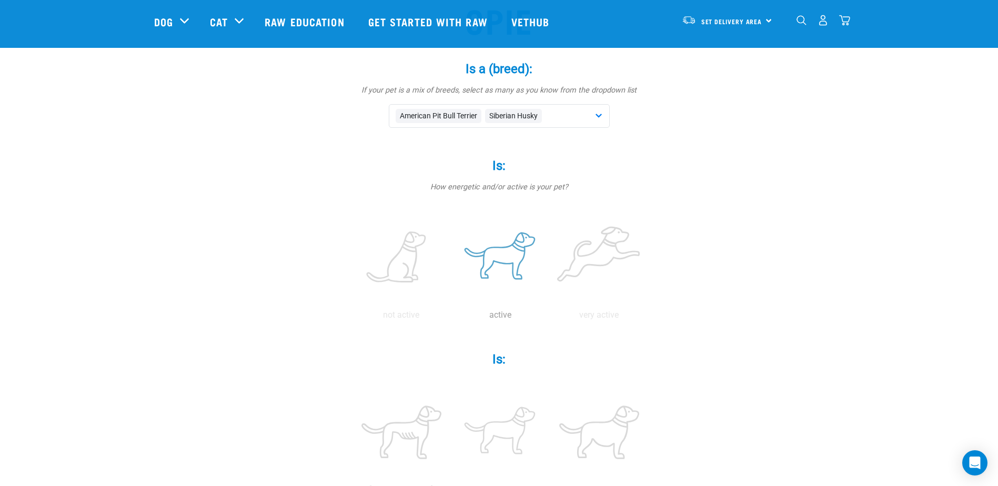
click at [505, 259] on label at bounding box center [500, 257] width 95 height 89
click at [451, 318] on input "radio" at bounding box center [451, 318] width 0 height 0
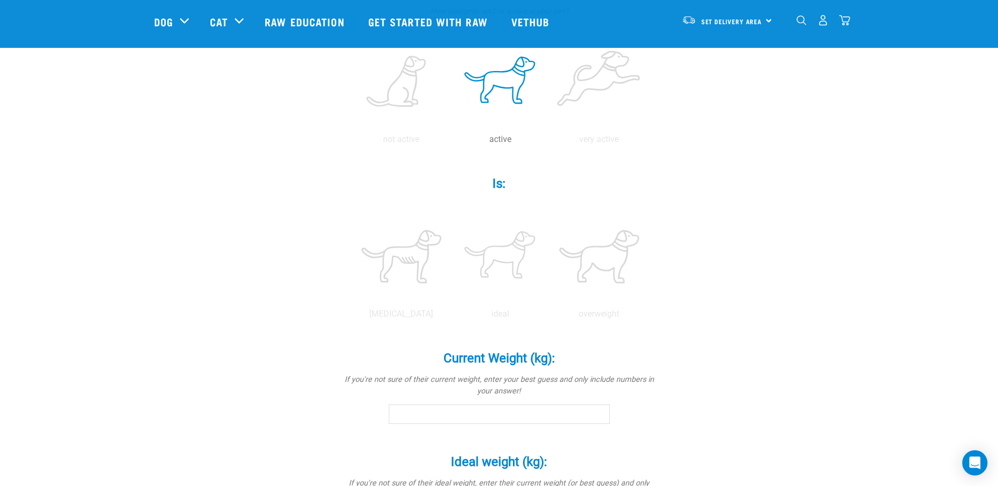
scroll to position [316, 0]
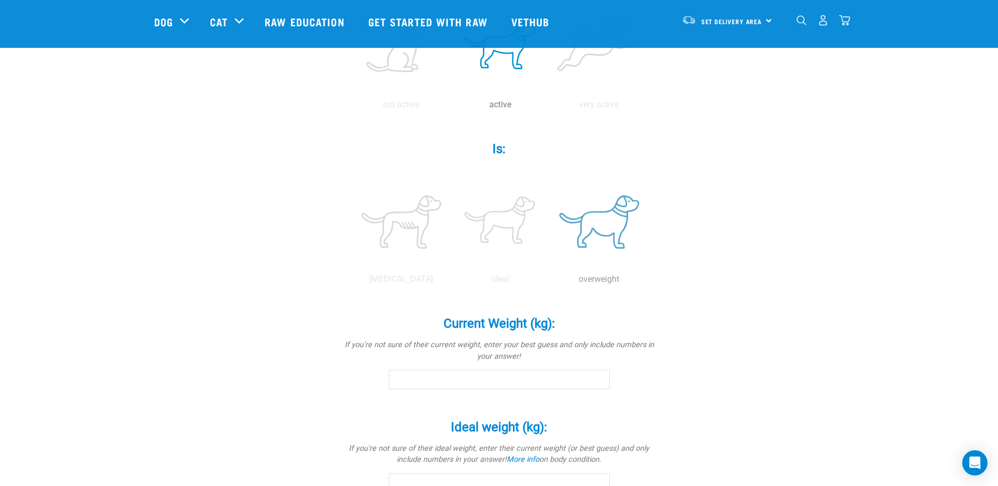
click at [604, 236] on label at bounding box center [599, 221] width 95 height 89
click at [550, 282] on input "radio" at bounding box center [550, 282] width 0 height 0
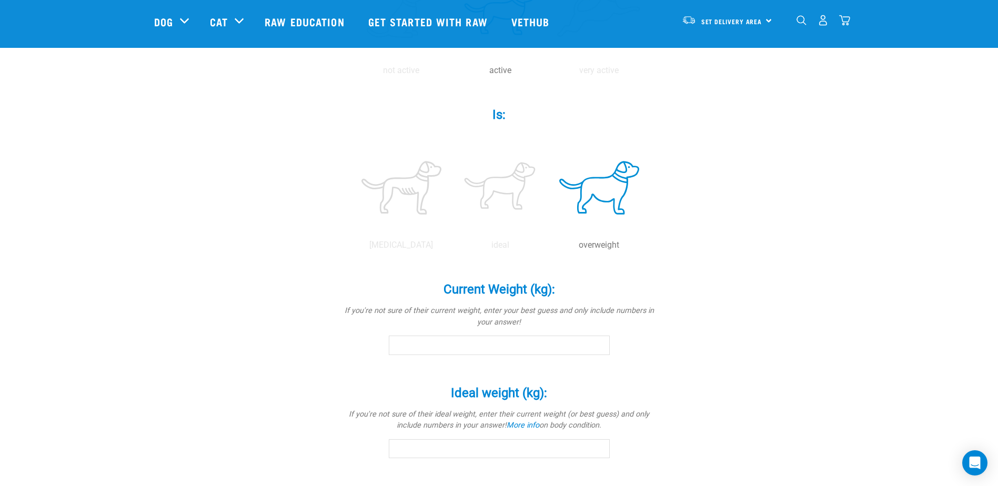
scroll to position [368, 0]
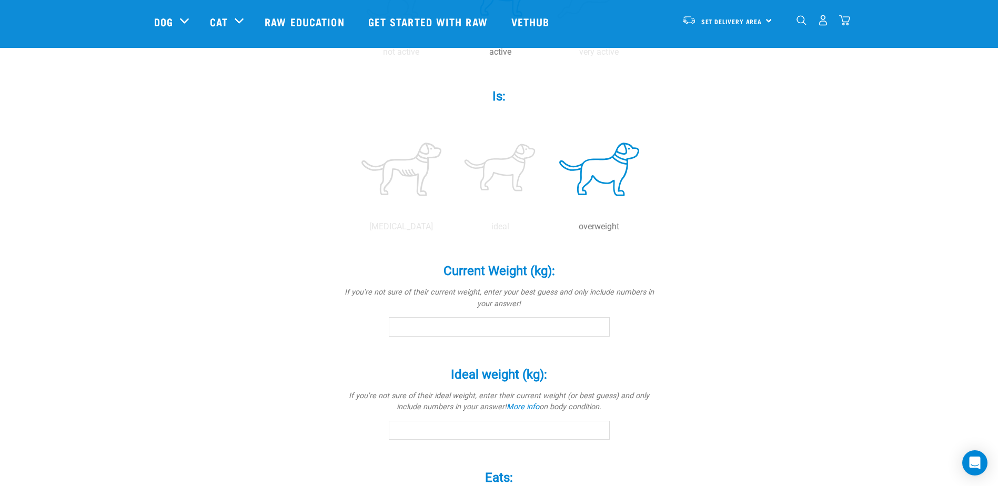
click at [489, 322] on input "Current Weight (kg): *" at bounding box center [499, 326] width 221 height 19
click at [598, 327] on input "0.1" at bounding box center [499, 326] width 221 height 19
click at [598, 331] on input "0" at bounding box center [499, 326] width 221 height 19
click at [599, 324] on input "0.1" at bounding box center [499, 326] width 221 height 19
click at [599, 324] on input "0.2" at bounding box center [499, 326] width 221 height 19
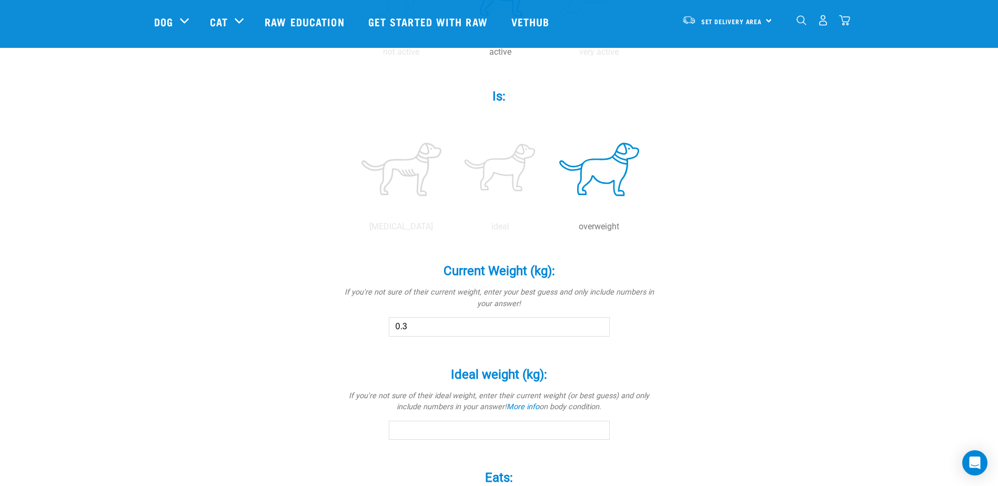
click at [599, 324] on input "0.3" at bounding box center [499, 326] width 221 height 19
click at [599, 324] on input "3.1" at bounding box center [499, 326] width 221 height 19
click at [599, 324] on input "3.2" at bounding box center [499, 326] width 221 height 19
click at [598, 324] on input "34.9" at bounding box center [499, 326] width 221 height 19
type input "35"
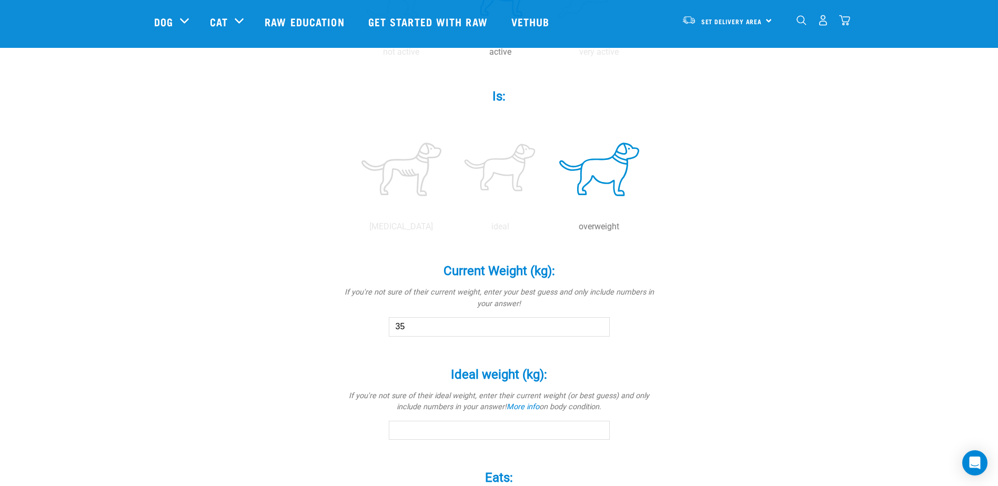
click at [598, 324] on input "35" at bounding box center [499, 326] width 221 height 19
click at [698, 325] on div "Opie Is a (breed): * If your pet is a mix of breeds, select as many as you know…" at bounding box center [499, 202] width 690 height 971
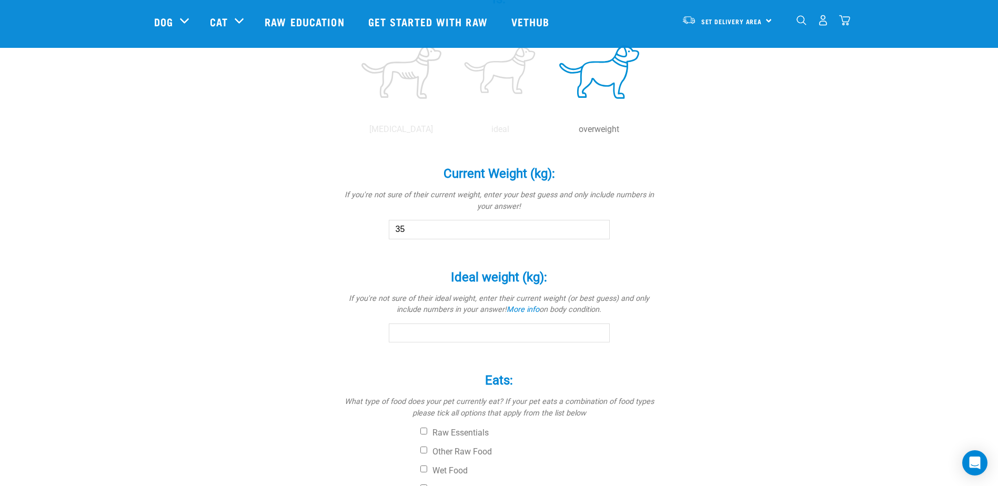
scroll to position [473, 0]
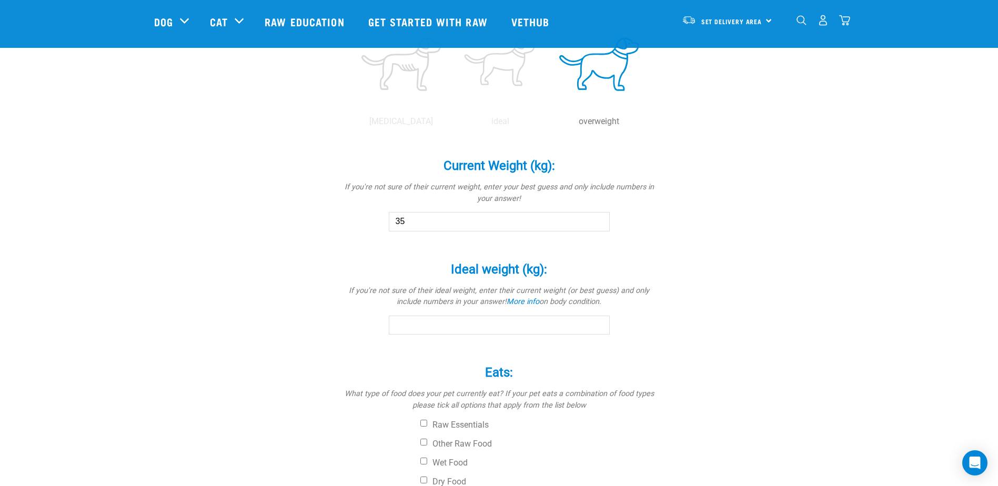
click at [592, 325] on input "Ideal weight (kg): *" at bounding box center [499, 325] width 221 height 19
click at [599, 327] on input "-12.5" at bounding box center [499, 325] width 221 height 19
click at [599, 322] on input "4.4" at bounding box center [499, 325] width 221 height 19
drag, startPoint x: 415, startPoint y: 326, endPoint x: 368, endPoint y: 326, distance: 47.3
click at [368, 326] on div "Ideal weight (kg): * If you're not sure of their ideal weight, enter their curr…" at bounding box center [499, 291] width 316 height 88
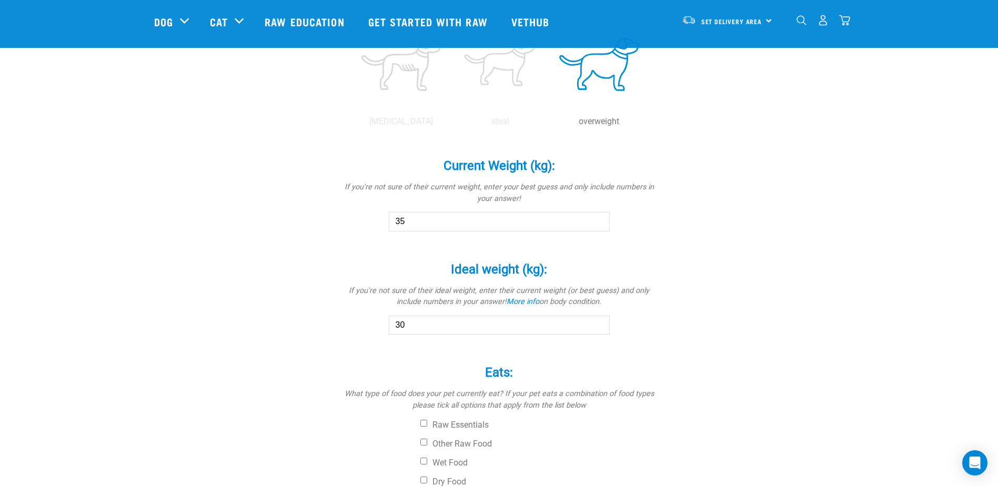
click at [436, 217] on input "35" at bounding box center [499, 221] width 221 height 19
click at [434, 326] on input "30" at bounding box center [499, 325] width 221 height 19
type input "3"
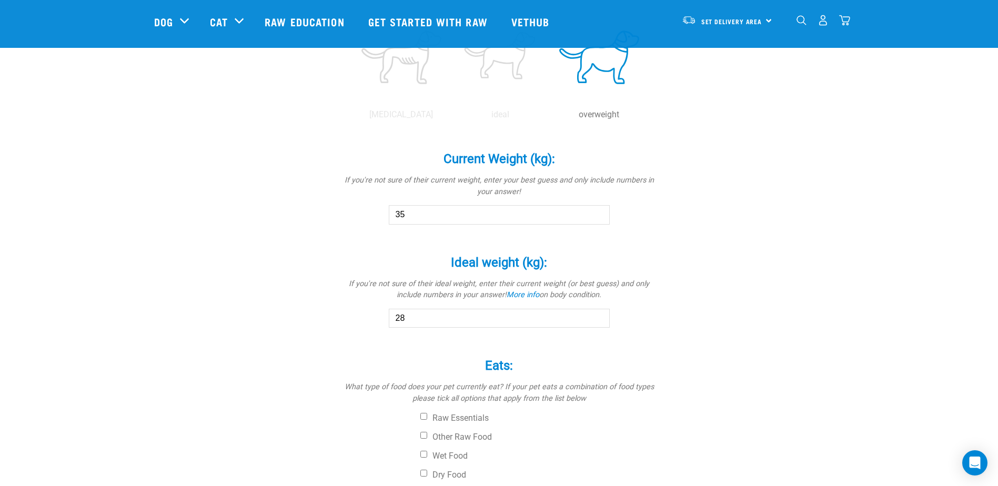
scroll to position [578, 0]
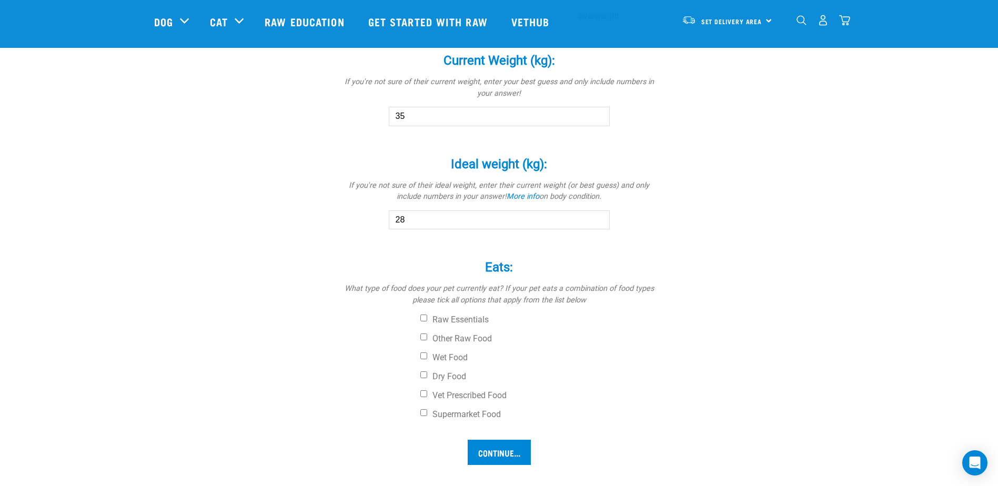
type input "2"
type input "30"
click at [425, 115] on input "35" at bounding box center [499, 116] width 221 height 19
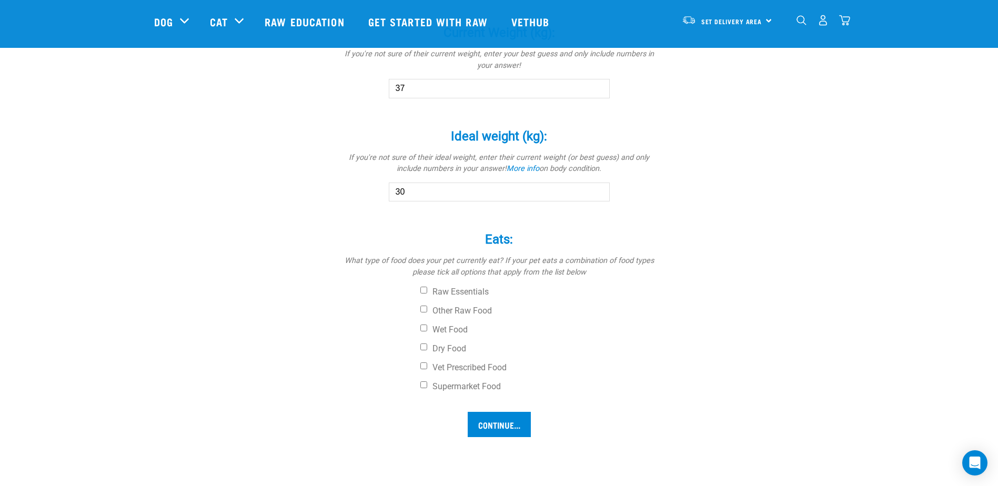
scroll to position [631, 0]
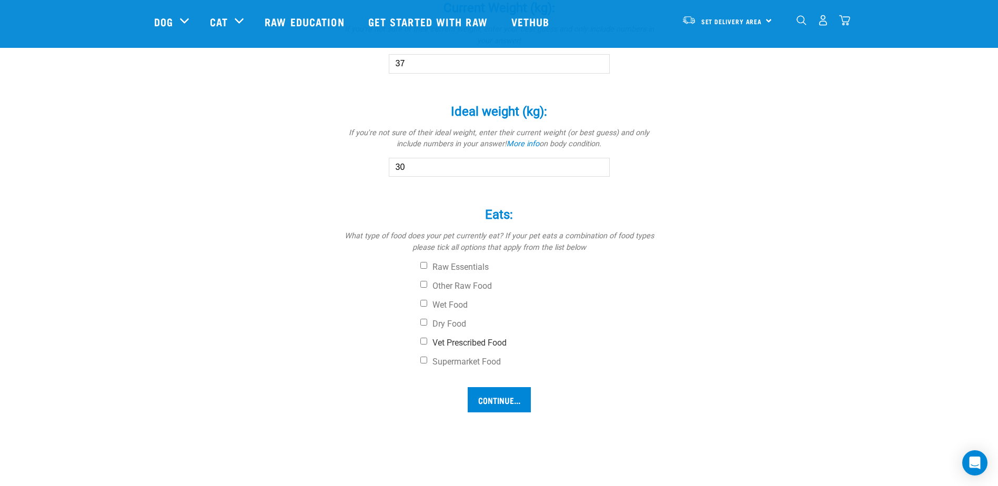
type input "37"
click at [424, 342] on input "Vet Prescribed Food" at bounding box center [423, 341] width 7 height 7
checkbox input "true"
click at [489, 388] on input "text" at bounding box center [499, 387] width 237 height 24
click at [426, 360] on input "Supermarket Food" at bounding box center [423, 360] width 7 height 7
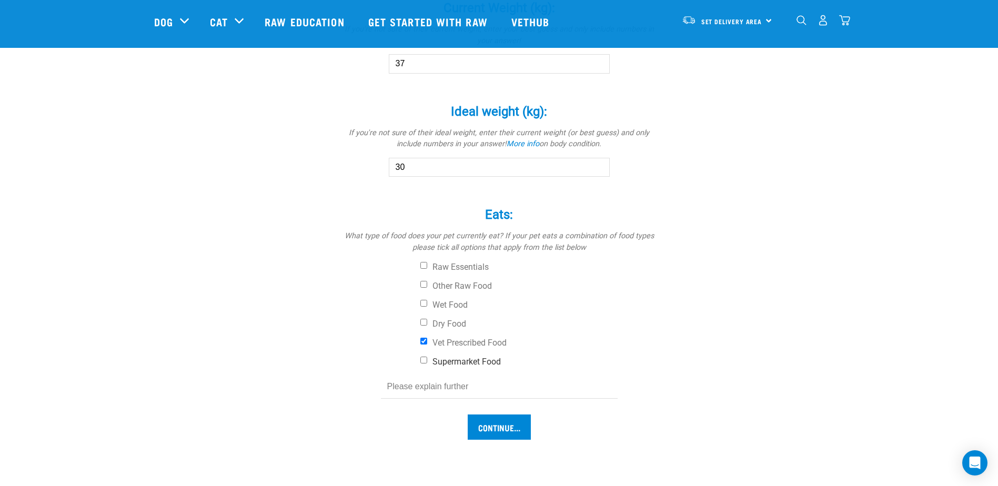
checkbox input "true"
click at [424, 340] on input "Vet Prescribed Food" at bounding box center [423, 341] width 7 height 7
checkbox input "false"
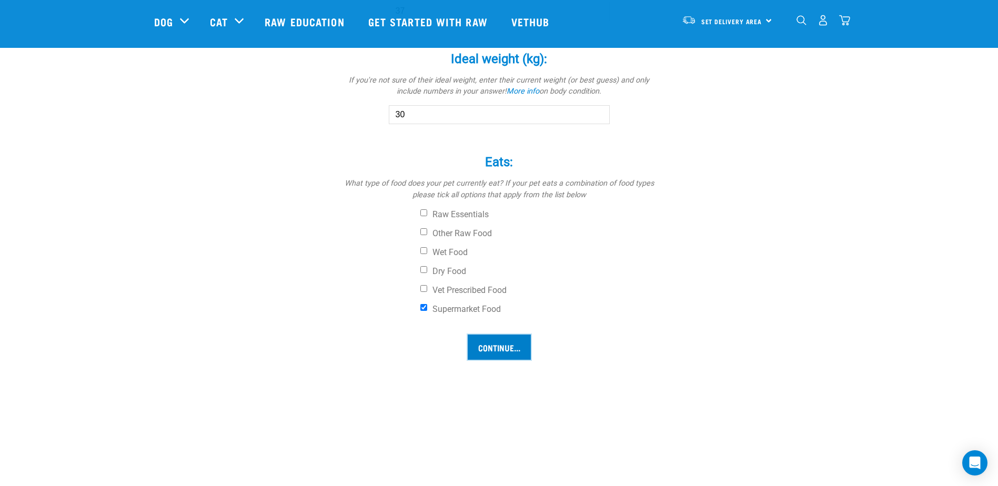
click at [498, 347] on input "Continue..." at bounding box center [499, 346] width 63 height 25
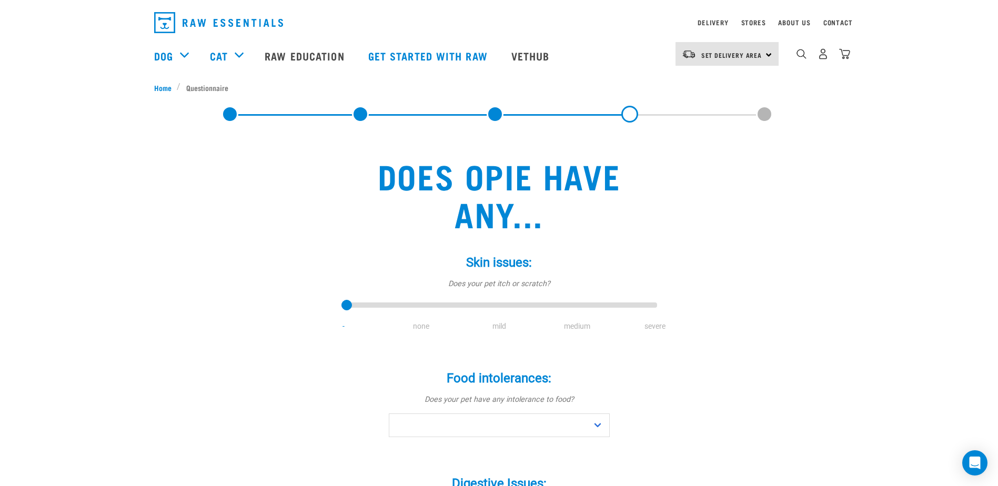
scroll to position [53, 0]
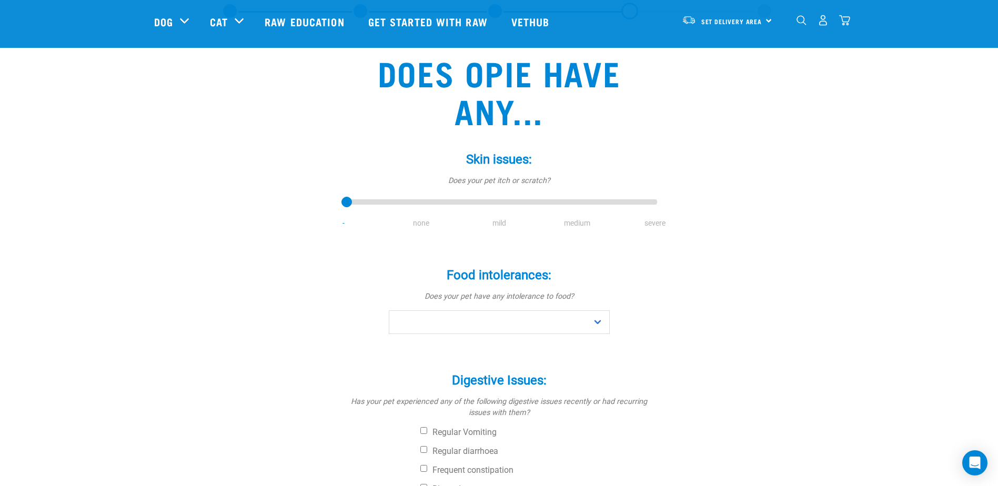
click at [576, 224] on li "medium" at bounding box center [577, 223] width 78 height 11
drag, startPoint x: 347, startPoint y: 200, endPoint x: 634, endPoint y: 201, distance: 287.1
type input "4"
click at [634, 201] on input "range" at bounding box center [499, 202] width 316 height 15
click at [596, 324] on select "No Yes" at bounding box center [499, 322] width 221 height 24
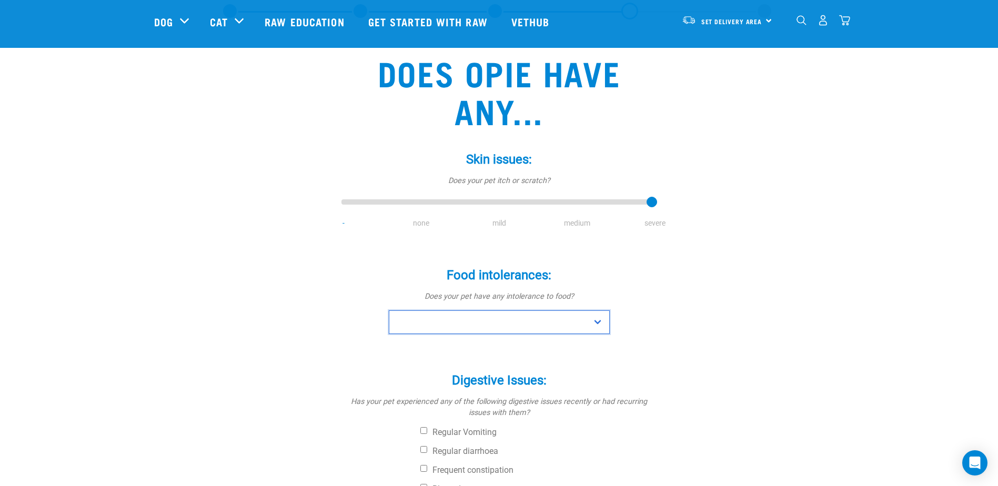
select select "no"
click at [389, 310] on select "No Yes" at bounding box center [499, 322] width 221 height 24
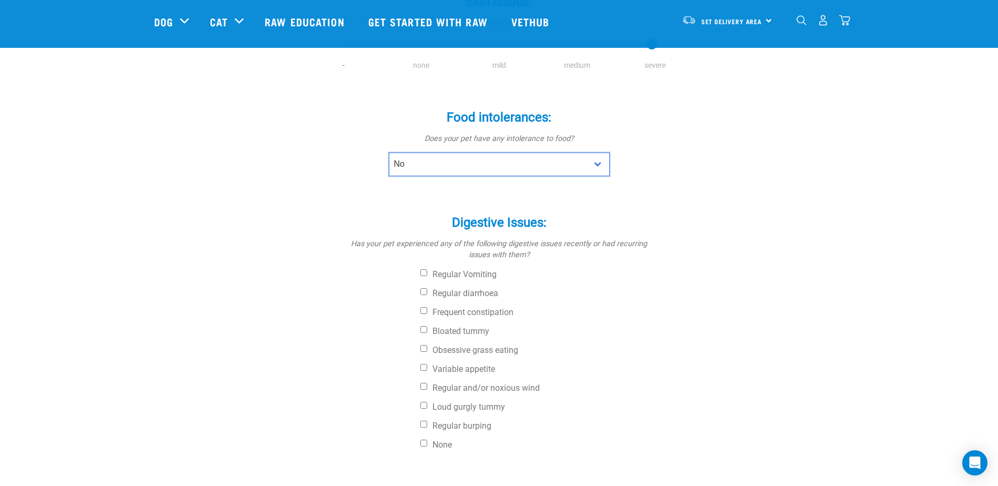
scroll to position [263, 0]
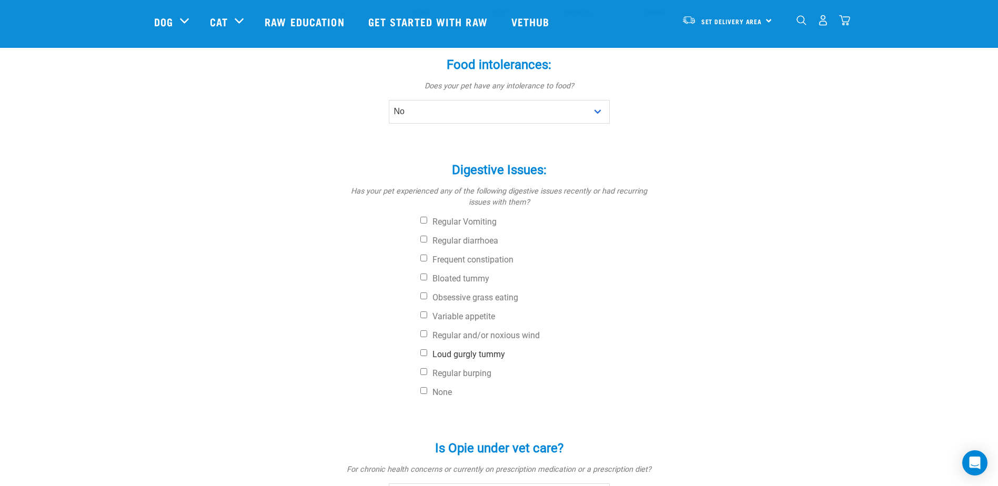
click at [422, 353] on input "Loud gurgly tummy" at bounding box center [423, 352] width 7 height 7
checkbox input "true"
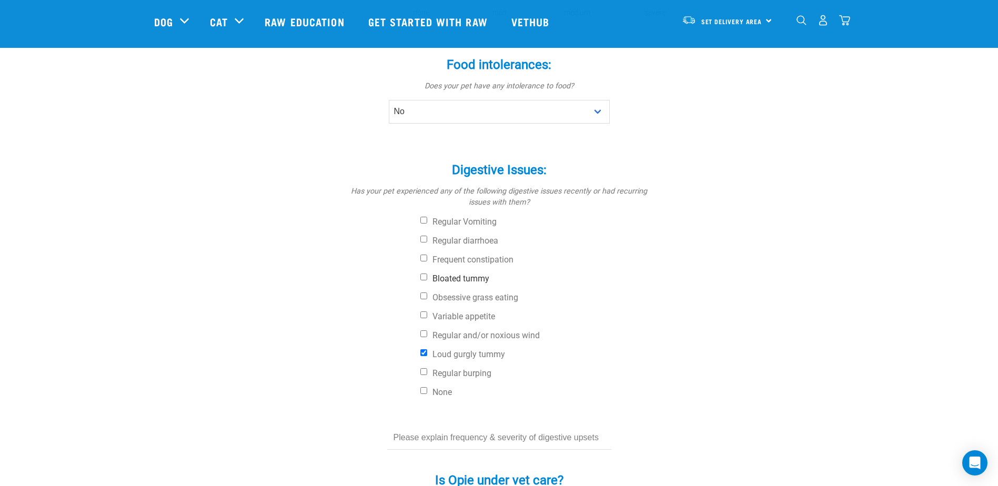
click at [423, 278] on input "Bloated tummy" at bounding box center [423, 276] width 7 height 7
checkbox input "true"
click at [425, 298] on input "Obsessive grass eating" at bounding box center [423, 295] width 7 height 7
checkbox input "true"
click at [423, 352] on input "Loud gurgly tummy" at bounding box center [423, 352] width 7 height 7
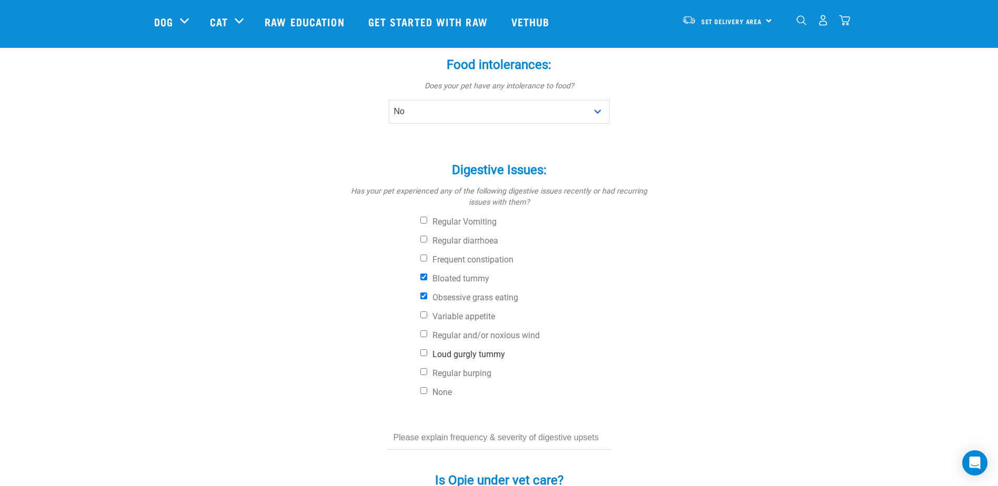
click at [423, 352] on input "Loud gurgly tummy" at bounding box center [423, 352] width 7 height 7
checkbox input "true"
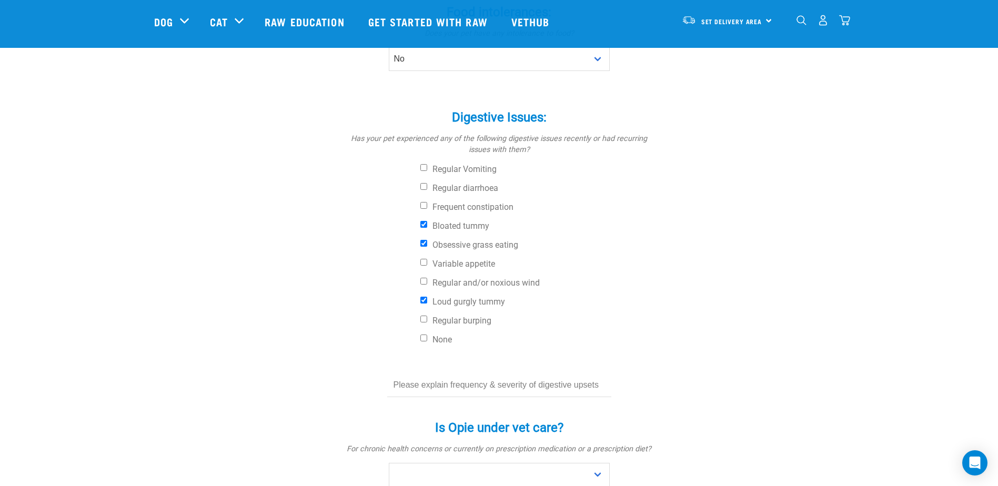
click at [517, 382] on input "text" at bounding box center [499, 385] width 224 height 24
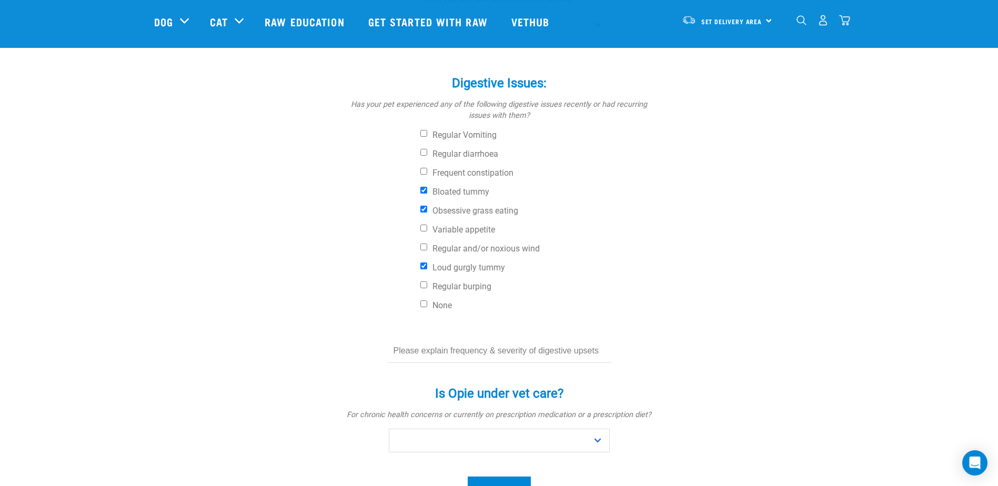
scroll to position [368, 0]
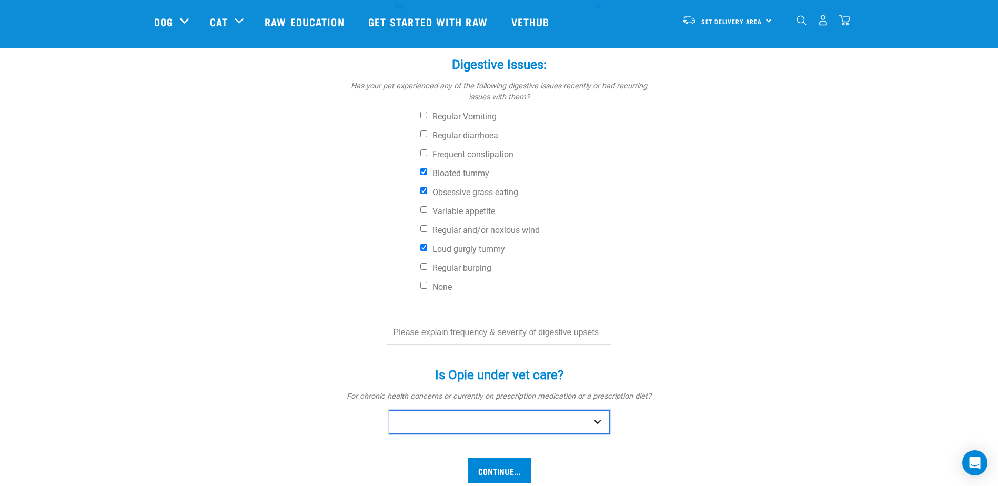
click at [601, 421] on select "No Yes" at bounding box center [499, 422] width 221 height 24
select select "no"
click at [389, 410] on select "No Yes" at bounding box center [499, 422] width 221 height 24
click at [496, 331] on input "text" at bounding box center [499, 333] width 224 height 24
click at [424, 246] on input "Loud gurgly tummy" at bounding box center [423, 247] width 7 height 7
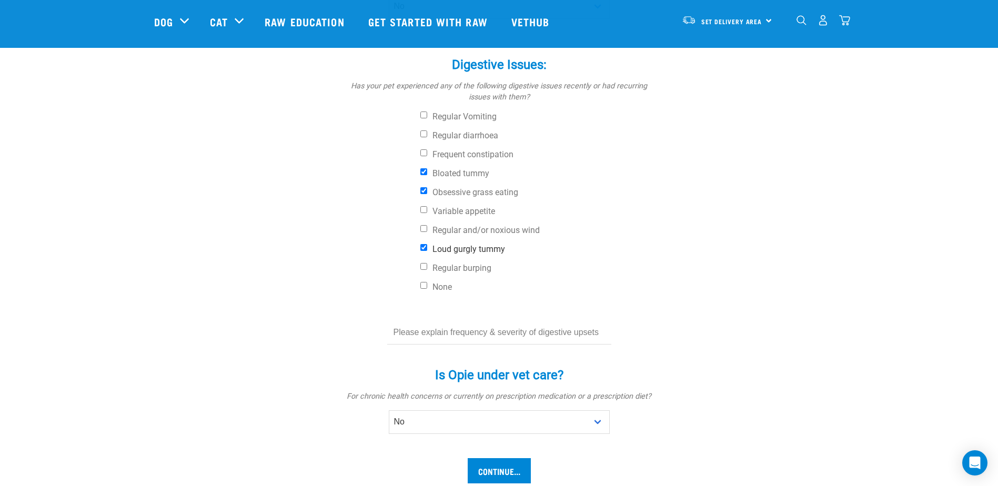
checkbox input "false"
click at [460, 330] on input "text" at bounding box center [499, 333] width 224 height 24
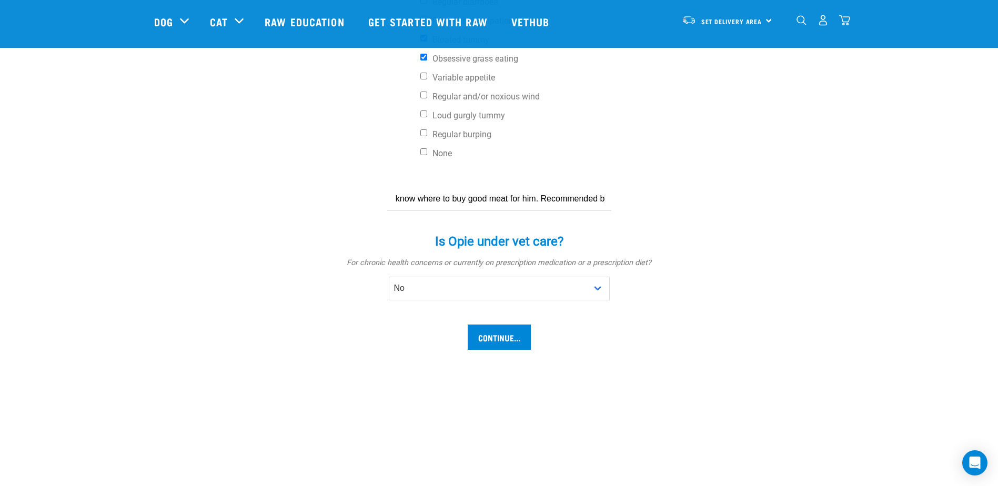
scroll to position [526, 0]
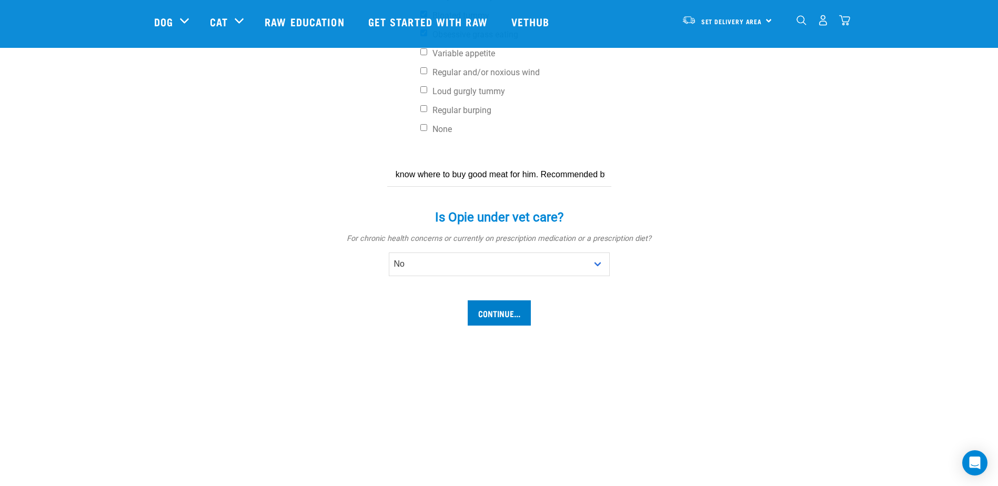
type input "just bloating tummy & eats grass regularly when outside. Has severe tummy rash …"
click at [510, 314] on input "Continue..." at bounding box center [499, 312] width 63 height 25
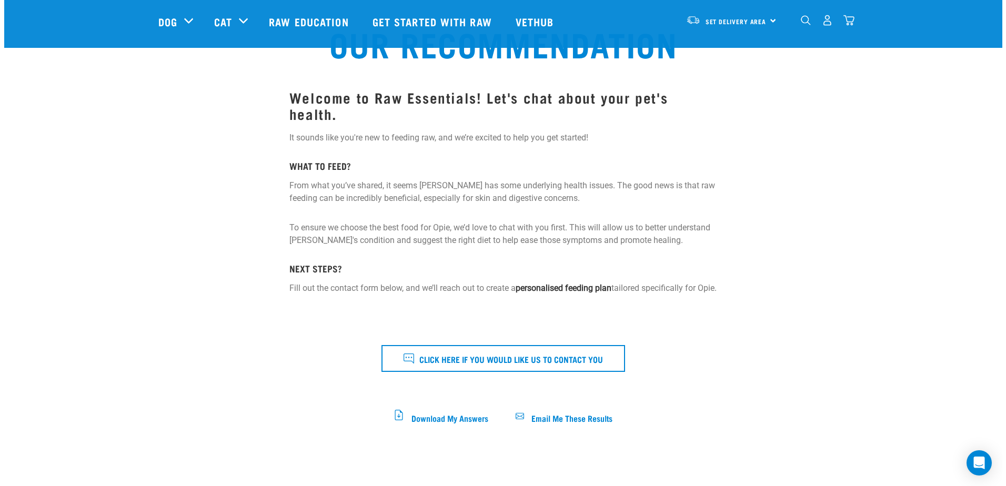
scroll to position [105, 0]
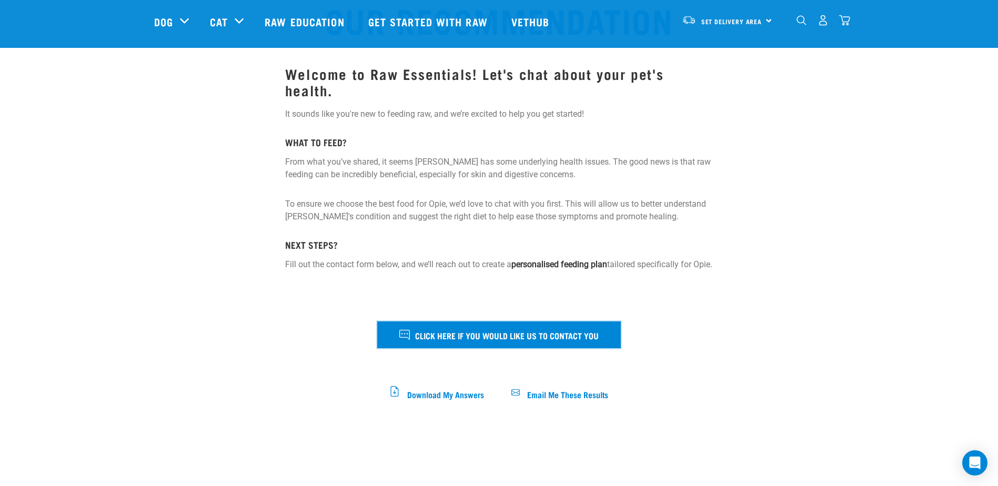
click at [564, 332] on span "Click here if you would like us to contact you" at bounding box center [507, 335] width 184 height 14
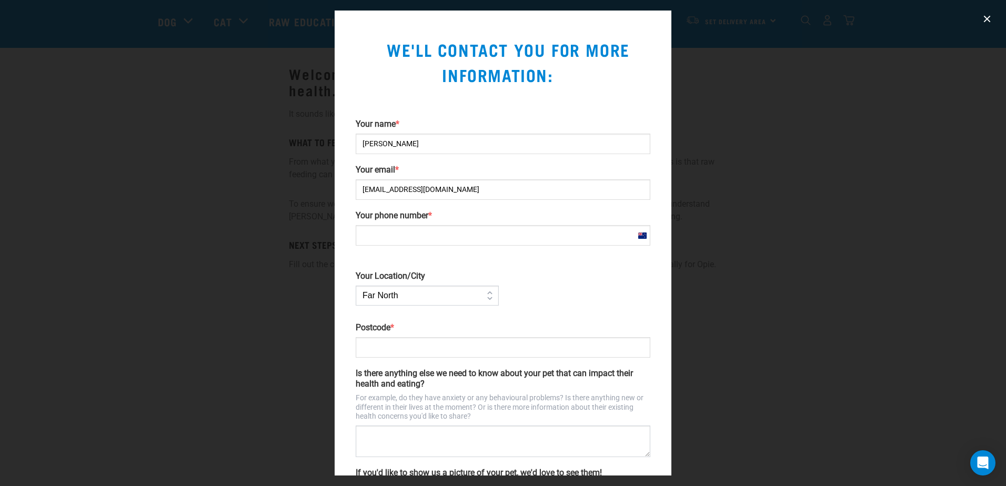
click at [418, 236] on input "Your phone number *" at bounding box center [503, 235] width 295 height 21
type input "[PHONE_NUMBER]"
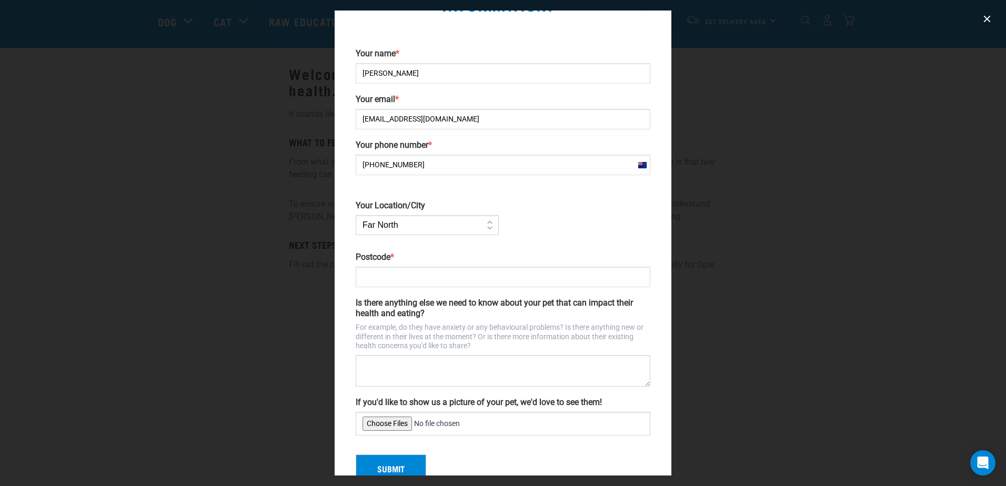
scroll to position [97, 0]
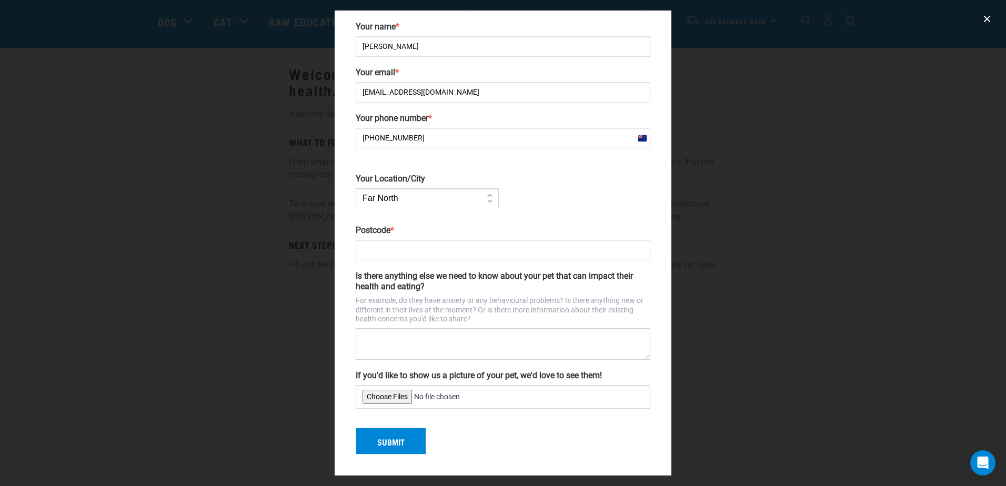
click at [488, 197] on select "Far North Auckland Waikato Bay of Plenty Coromandel Taranaki Hawkes Bay/Gisborn…" at bounding box center [427, 198] width 143 height 20
select select "Auckland"
click at [356, 188] on select "Far North Auckland Waikato Bay of Plenty Coromandel Taranaki Hawkes Bay/Gisborn…" at bounding box center [427, 198] width 143 height 20
click at [513, 253] on input "Postcode *" at bounding box center [503, 250] width 295 height 21
type input "2024"
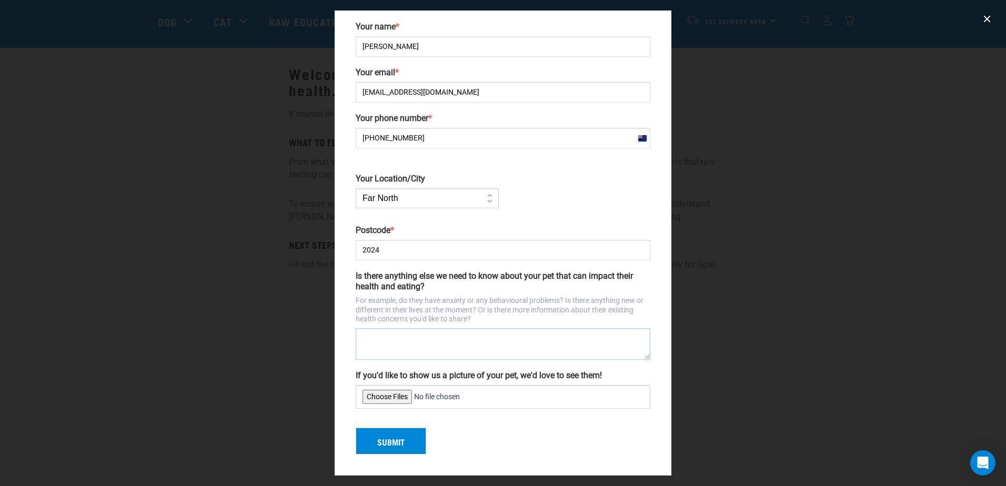
click at [521, 336] on textarea "Is there anything else we need to know about your pet that can impact their hea…" at bounding box center [503, 344] width 295 height 32
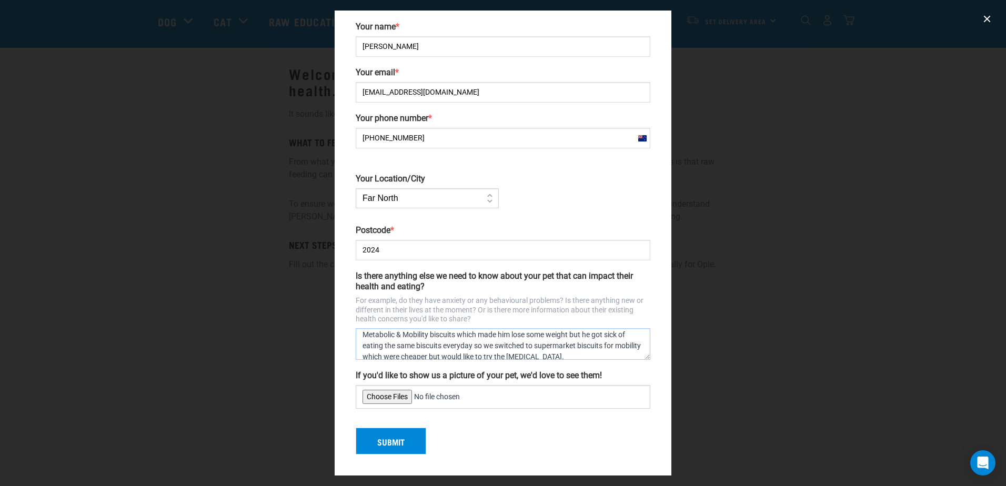
scroll to position [22, 0]
drag, startPoint x: 577, startPoint y: 350, endPoint x: 459, endPoint y: 350, distance: 117.8
click at [459, 350] on textarea "hes overweight so we've cut his feeding time to once a day. He was on the Hills…" at bounding box center [503, 344] width 295 height 32
type textarea "hes overweight so we've cut his feeding time to once a day. He was on the Hills…"
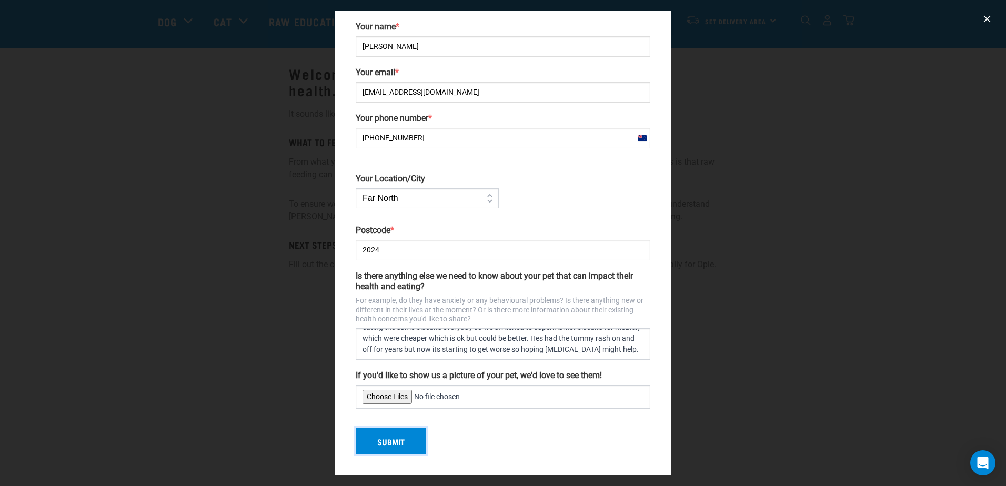
click at [391, 431] on button "Submit" at bounding box center [391, 441] width 70 height 27
